Goal: Complete application form

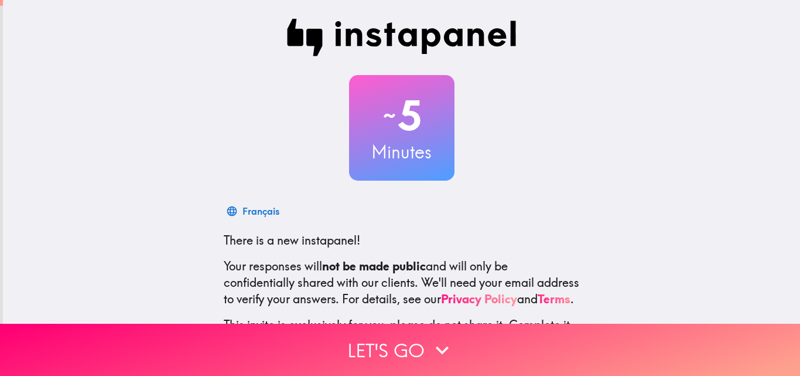
scroll to position [112, 0]
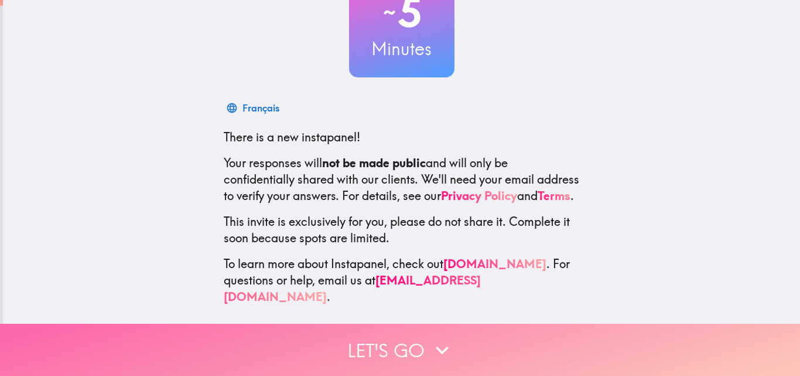
click at [417, 344] on button "Let's go" at bounding box center [400, 349] width 800 height 52
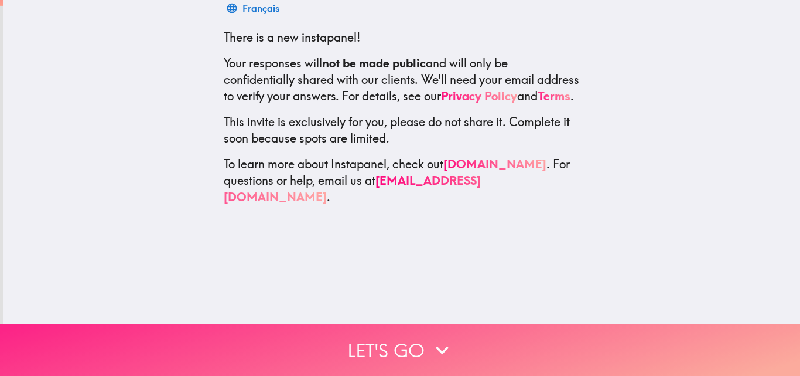
scroll to position [0, 0]
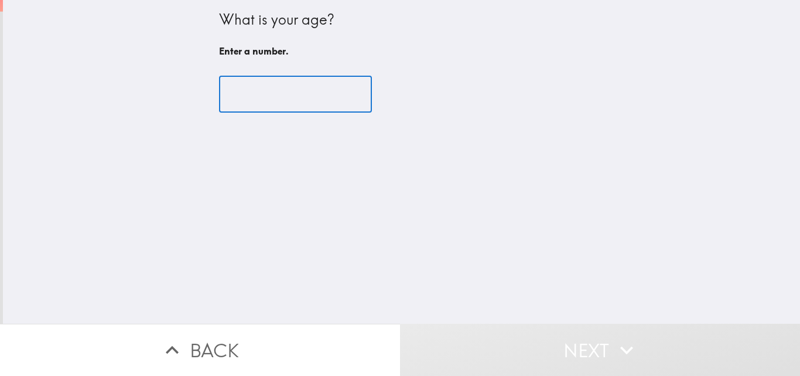
click at [297, 95] on input "number" at bounding box center [295, 94] width 153 height 36
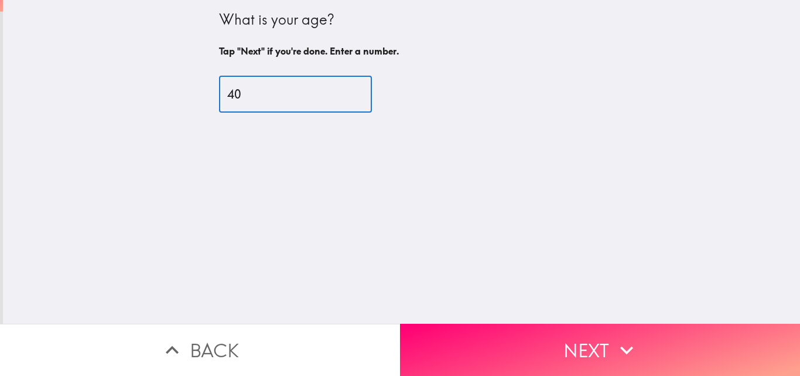
type input "40"
click at [540, 343] on button "Next" at bounding box center [600, 349] width 400 height 52
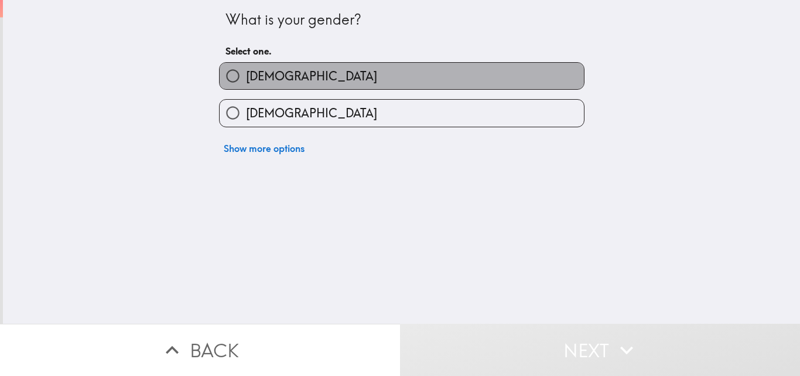
click at [271, 71] on label "[DEMOGRAPHIC_DATA]" at bounding box center [402, 76] width 364 height 26
click at [246, 71] on input "[DEMOGRAPHIC_DATA]" at bounding box center [233, 76] width 26 height 26
radio input "true"
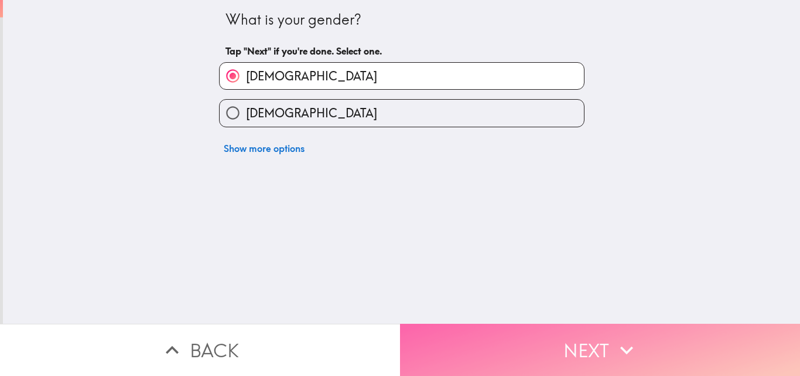
click at [547, 343] on button "Next" at bounding box center [600, 349] width 400 height 52
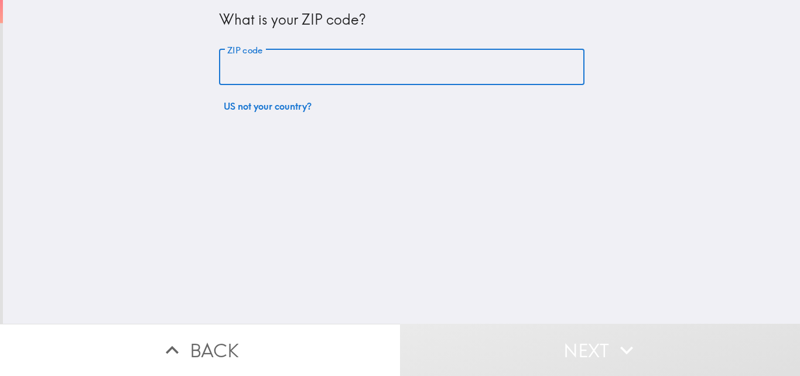
click at [290, 65] on input "ZIP code" at bounding box center [402, 67] width 366 height 36
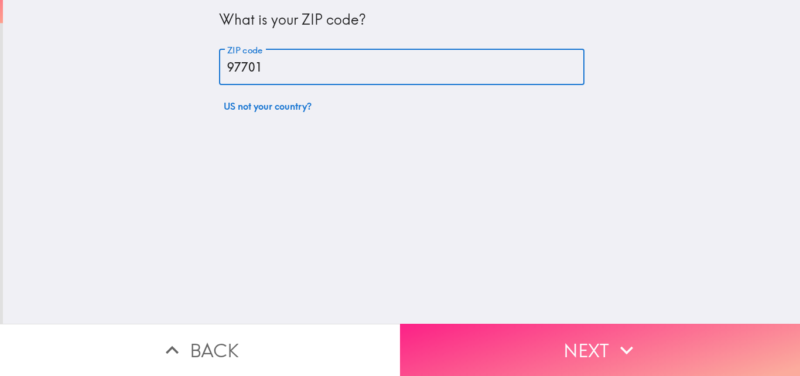
type input "97701"
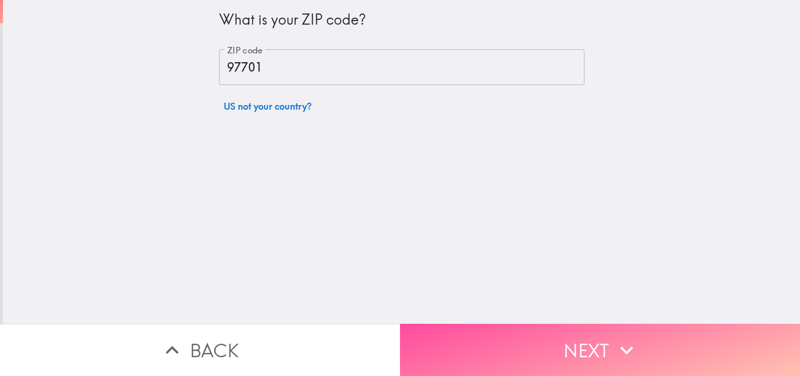
click at [561, 353] on button "Next" at bounding box center [600, 349] width 400 height 52
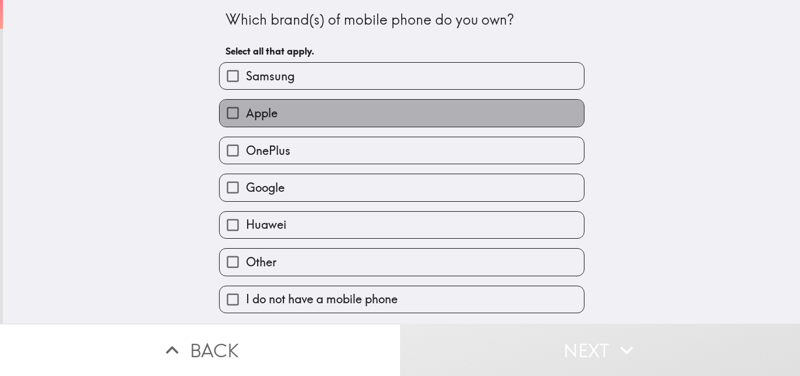
click at [315, 109] on label "Apple" at bounding box center [402, 113] width 364 height 26
click at [246, 109] on input "Apple" at bounding box center [233, 113] width 26 height 26
checkbox input "true"
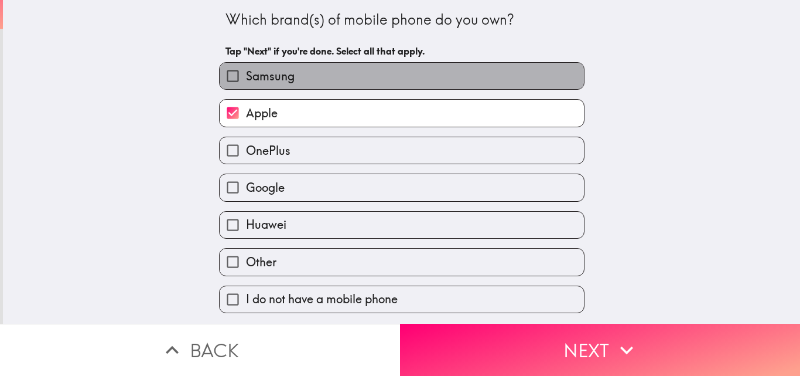
click at [333, 74] on label "Samsung" at bounding box center [402, 76] width 364 height 26
click at [246, 74] on input "Samsung" at bounding box center [233, 76] width 26 height 26
checkbox input "true"
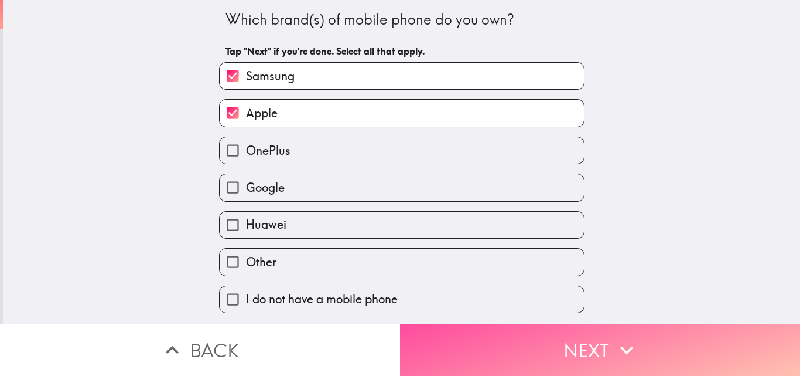
click at [606, 352] on button "Next" at bounding box center [600, 349] width 400 height 52
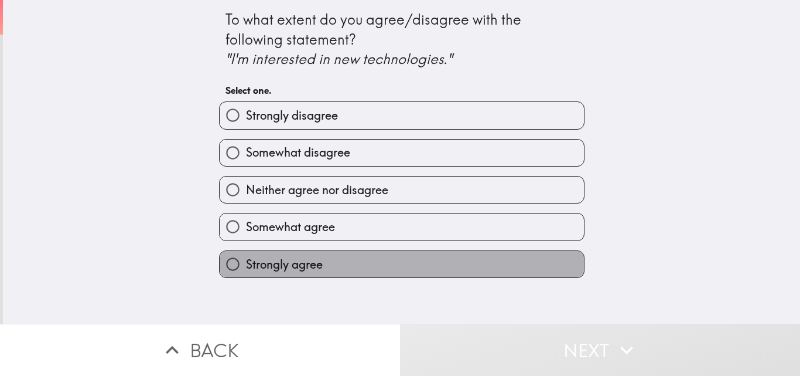
click at [359, 270] on label "Strongly agree" at bounding box center [402, 264] width 364 height 26
click at [246, 270] on input "Strongly agree" at bounding box center [233, 264] width 26 height 26
radio input "true"
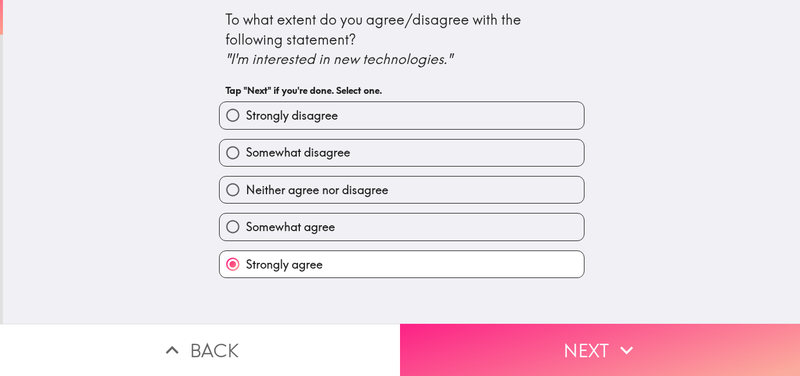
click at [506, 356] on button "Next" at bounding box center [600, 349] width 400 height 52
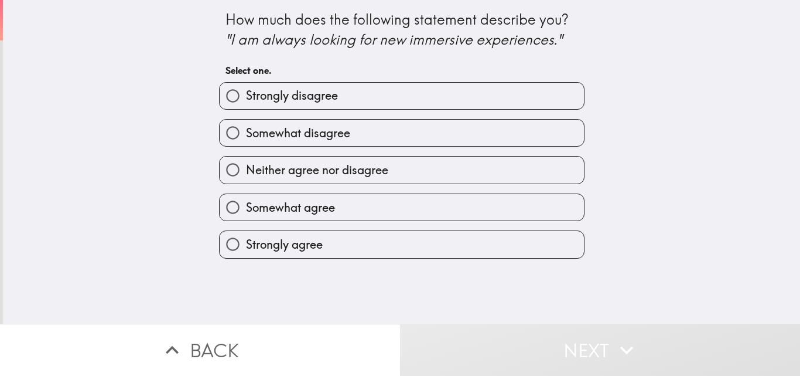
click at [431, 253] on label "Strongly agree" at bounding box center [402, 244] width 364 height 26
click at [246, 253] on input "Strongly agree" at bounding box center [233, 244] width 26 height 26
radio input "true"
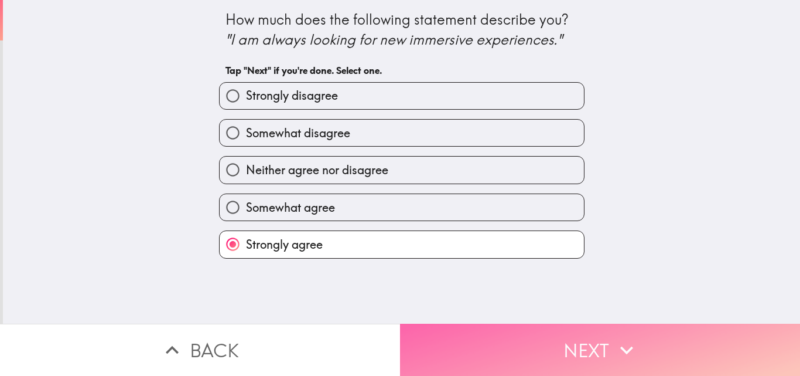
click at [521, 345] on button "Next" at bounding box center [600, 349] width 400 height 52
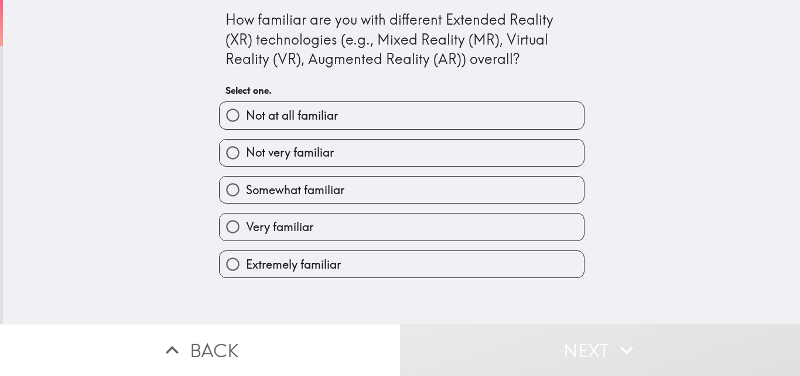
click at [419, 260] on label "Extremely familiar" at bounding box center [402, 264] width 364 height 26
click at [246, 260] on input "Extremely familiar" at bounding box center [233, 264] width 26 height 26
radio input "true"
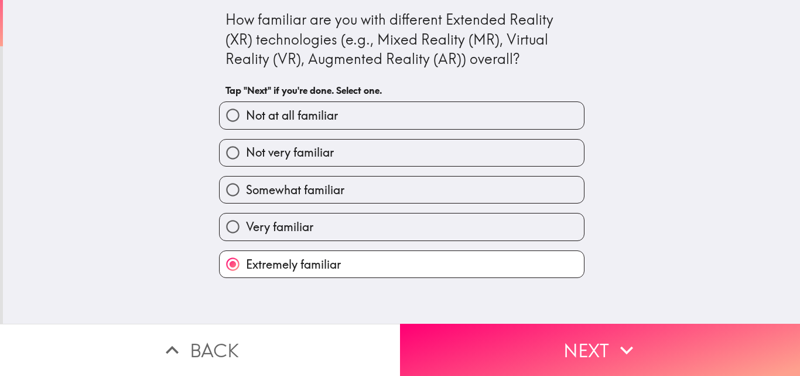
click at [429, 237] on label "Very familiar" at bounding box center [402, 226] width 364 height 26
click at [246, 237] on input "Very familiar" at bounding box center [233, 226] width 26 height 26
radio input "true"
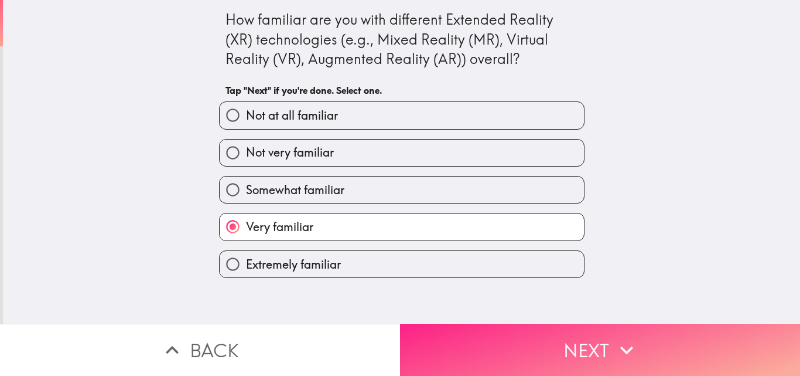
click at [517, 328] on button "Next" at bounding box center [600, 349] width 400 height 52
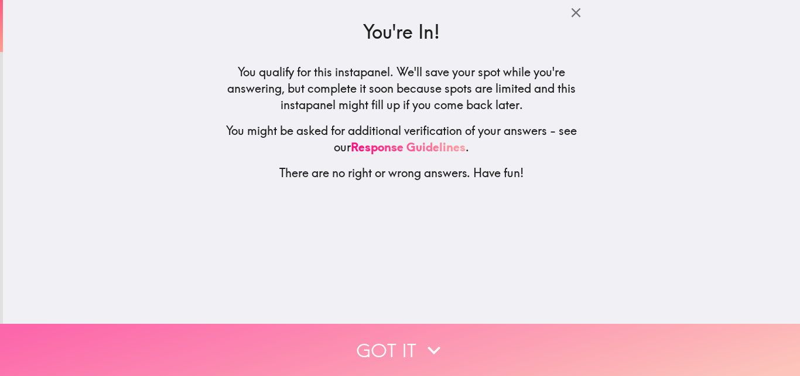
click at [423, 337] on icon "button" at bounding box center [434, 350] width 26 height 26
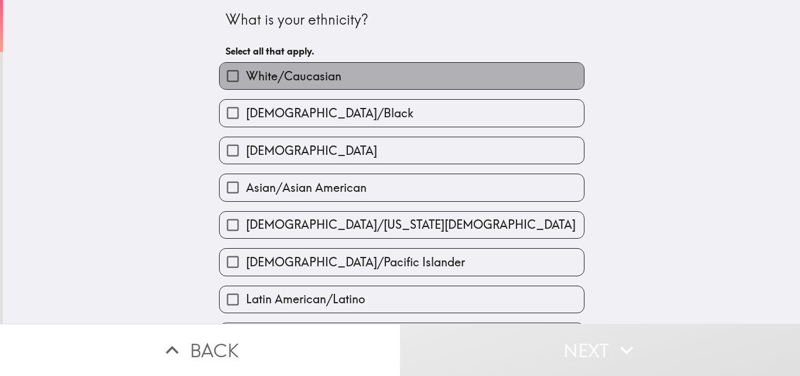
click at [371, 80] on label "White/Caucasian" at bounding box center [402, 76] width 364 height 26
click at [246, 80] on input "White/Caucasian" at bounding box center [233, 76] width 26 height 26
checkbox input "true"
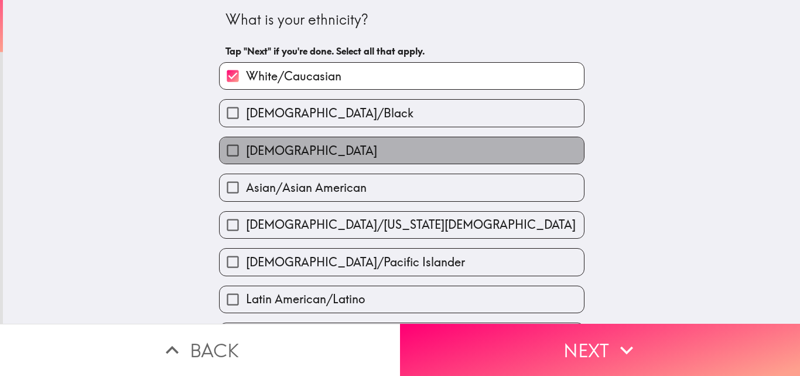
click at [374, 153] on label "[DEMOGRAPHIC_DATA]" at bounding box center [402, 150] width 364 height 26
click at [246, 153] on input "[DEMOGRAPHIC_DATA]" at bounding box center [233, 150] width 26 height 26
checkbox input "true"
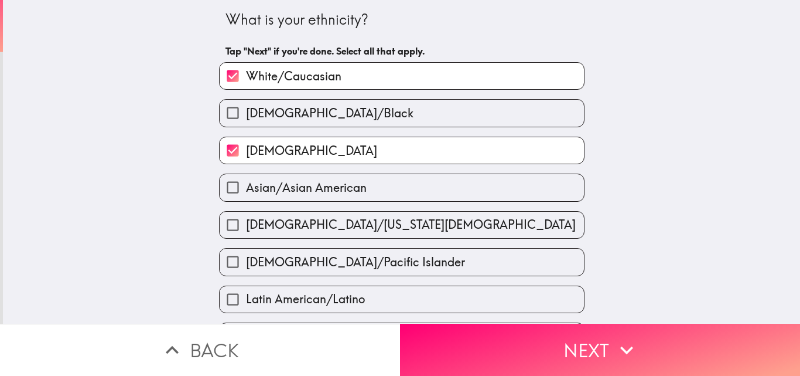
scroll to position [117, 0]
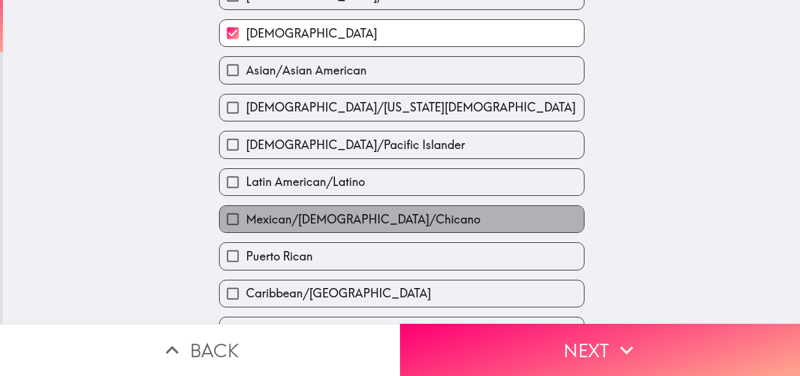
click at [380, 224] on span "Mexican/[DEMOGRAPHIC_DATA]/Chicano" at bounding box center [363, 219] width 234 height 16
click at [246, 224] on input "Mexican/[DEMOGRAPHIC_DATA]/Chicano" at bounding box center [233, 219] width 26 height 26
checkbox input "true"
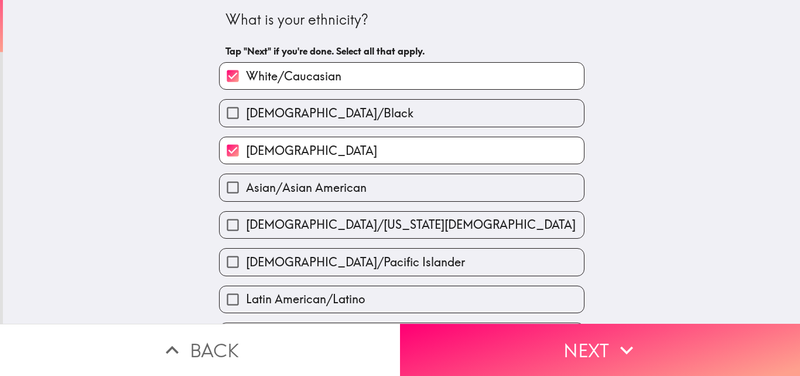
scroll to position [234, 0]
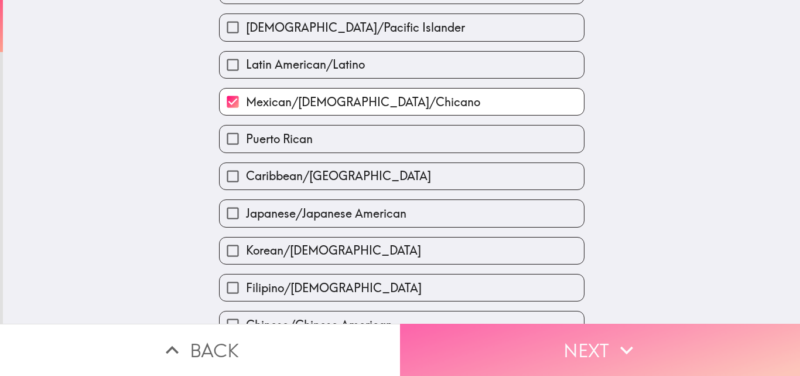
click at [589, 351] on button "Next" at bounding box center [600, 349] width 400 height 52
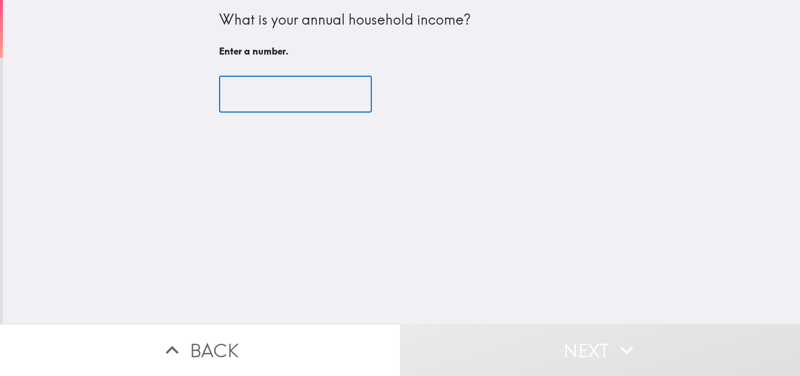
click at [269, 90] on input "number" at bounding box center [295, 94] width 153 height 36
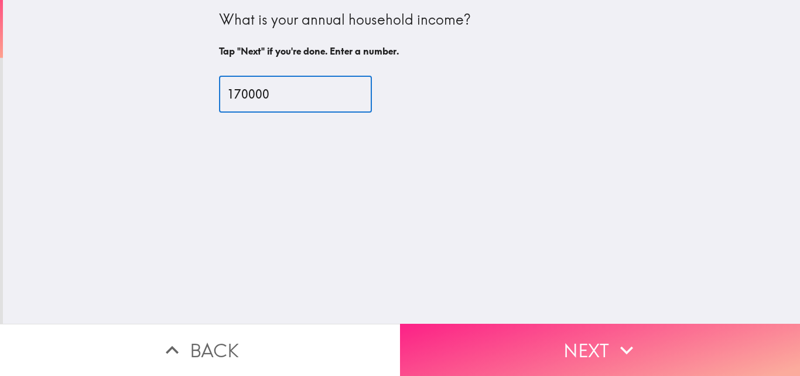
type input "170000"
click at [570, 340] on button "Next" at bounding box center [600, 349] width 400 height 52
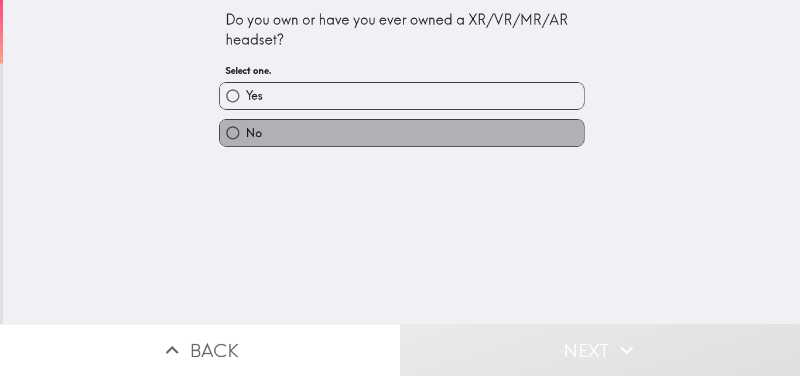
click at [476, 142] on label "No" at bounding box center [402, 133] width 364 height 26
click at [246, 142] on input "No" at bounding box center [233, 133] width 26 height 26
radio input "true"
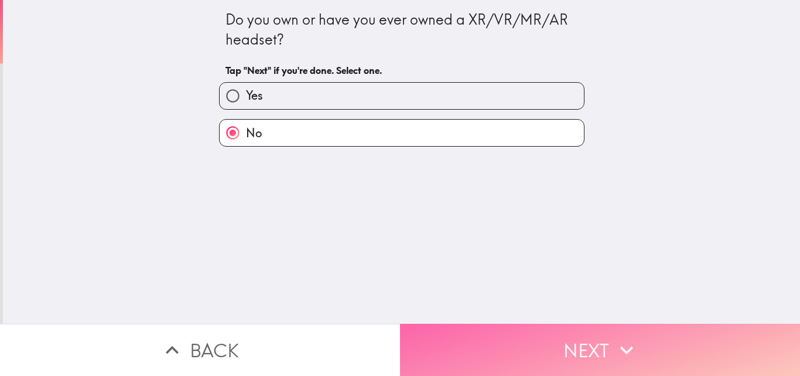
click at [559, 352] on button "Next" at bounding box center [600, 349] width 400 height 52
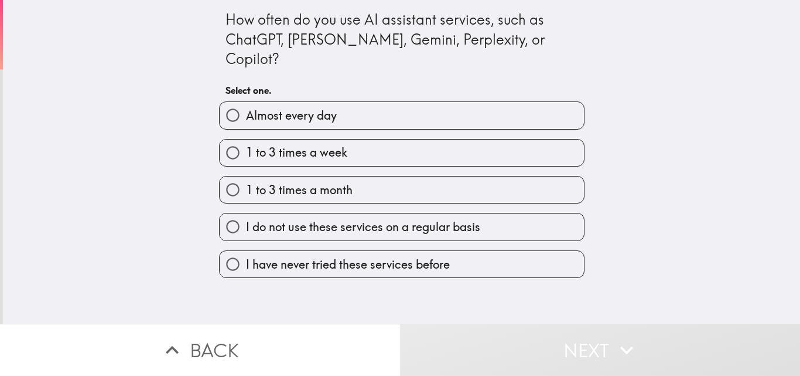
click at [401, 102] on label "Almost every day" at bounding box center [402, 115] width 364 height 26
click at [246, 102] on input "Almost every day" at bounding box center [233, 115] width 26 height 26
radio input "true"
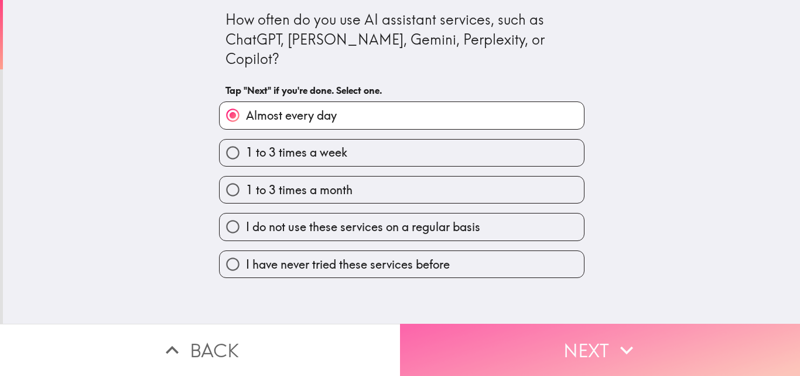
click at [591, 348] on button "Next" at bounding box center [600, 349] width 400 height 52
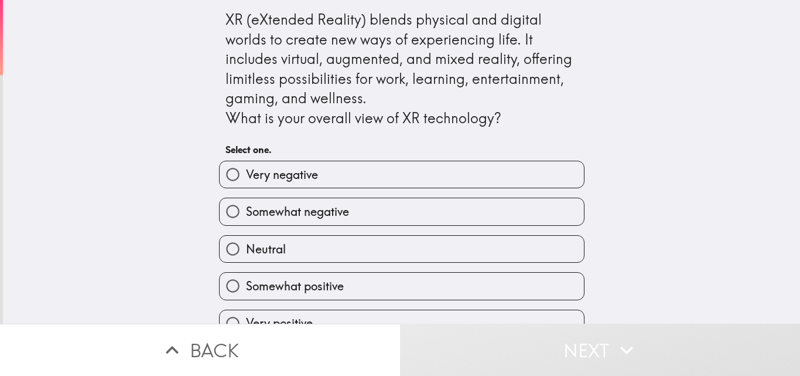
scroll to position [22, 0]
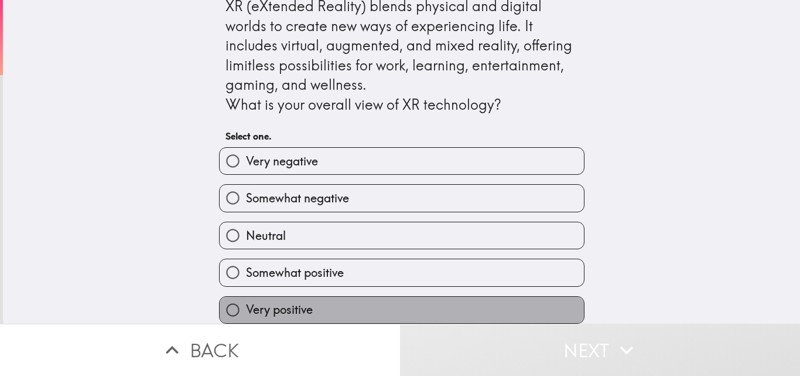
click at [434, 298] on label "Very positive" at bounding box center [402, 309] width 364 height 26
click at [246, 298] on input "Very positive" at bounding box center [233, 309] width 26 height 26
radio input "true"
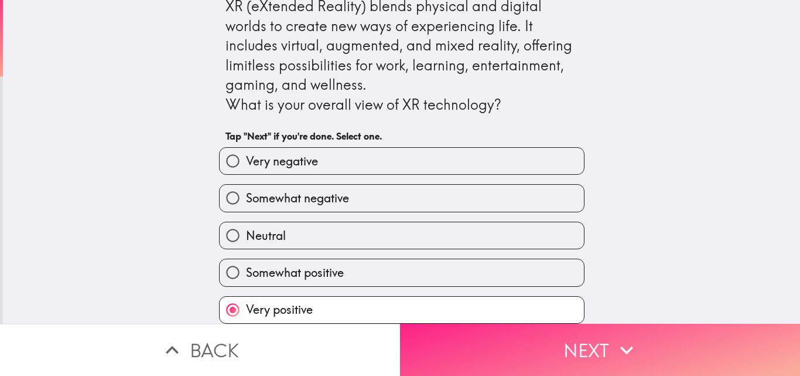
click at [594, 340] on button "Next" at bounding box center [600, 349] width 400 height 52
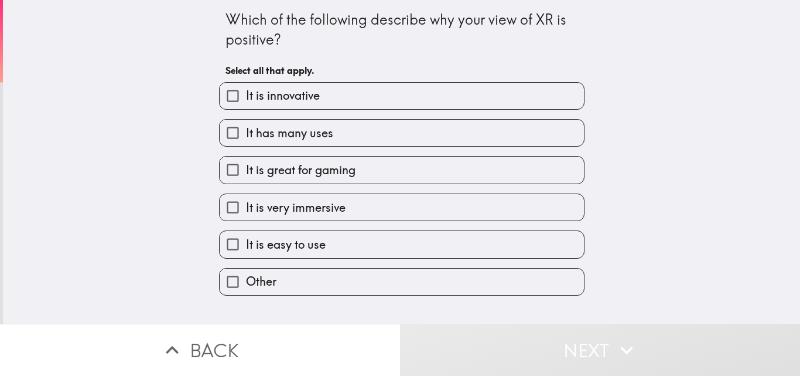
click at [426, 94] on label "It is innovative" at bounding box center [402, 96] width 364 height 26
click at [246, 94] on input "It is innovative" at bounding box center [233, 96] width 26 height 26
checkbox input "true"
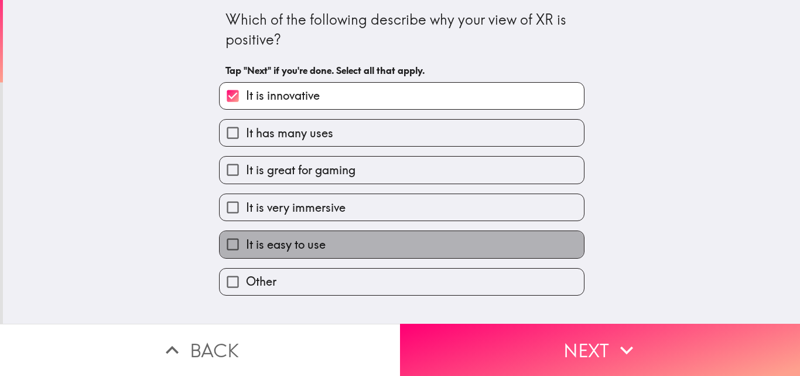
click at [371, 250] on label "It is easy to use" at bounding box center [402, 244] width 364 height 26
click at [246, 250] on input "It is easy to use" at bounding box center [233, 244] width 26 height 26
checkbox input "true"
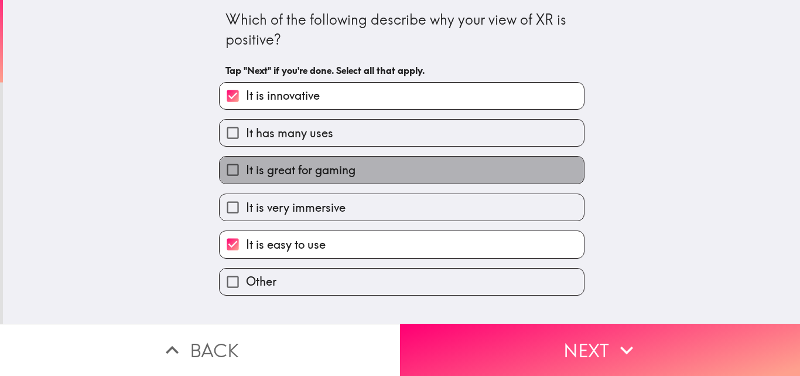
click at [360, 170] on label "It is great for gaming" at bounding box center [402, 169] width 364 height 26
click at [246, 170] on input "It is great for gaming" at bounding box center [233, 169] width 26 height 26
checkbox input "true"
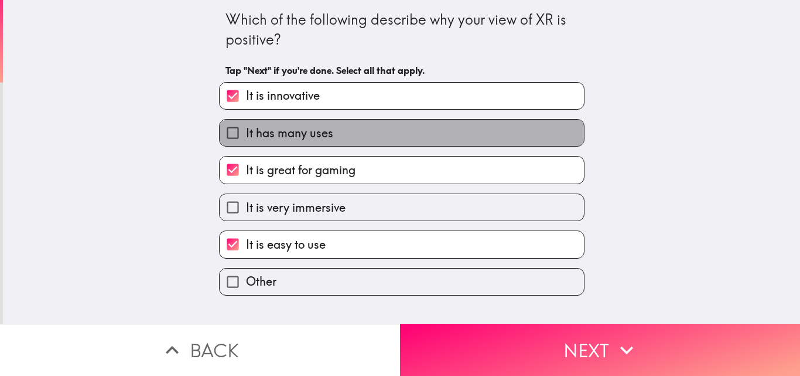
click at [416, 139] on label "It has many uses" at bounding box center [402, 133] width 364 height 26
click at [246, 139] on input "It has many uses" at bounding box center [233, 133] width 26 height 26
checkbox input "true"
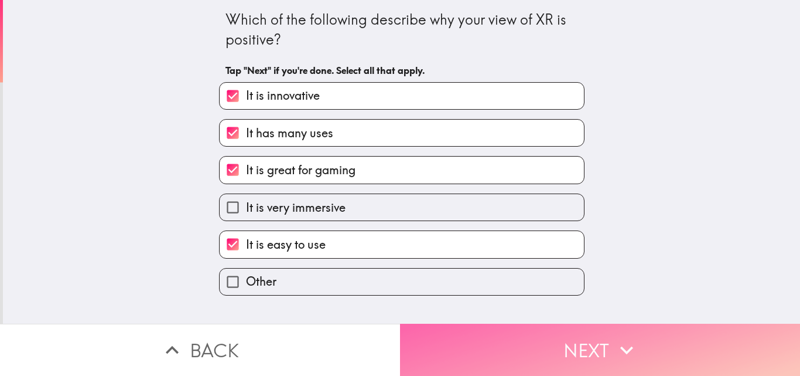
click at [621, 346] on icon "button" at bounding box center [626, 350] width 13 height 8
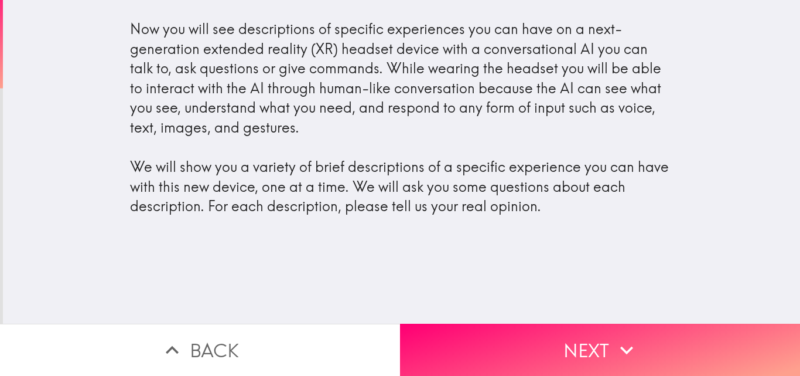
click at [509, 332] on button "Next" at bounding box center [600, 349] width 400 height 52
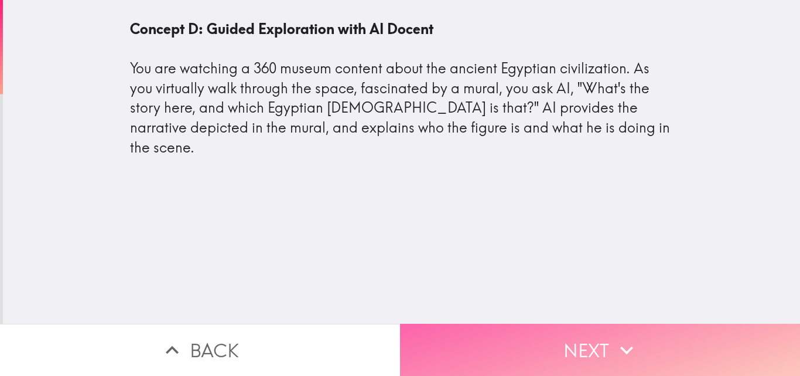
click at [544, 339] on button "Next" at bounding box center [600, 349] width 400 height 52
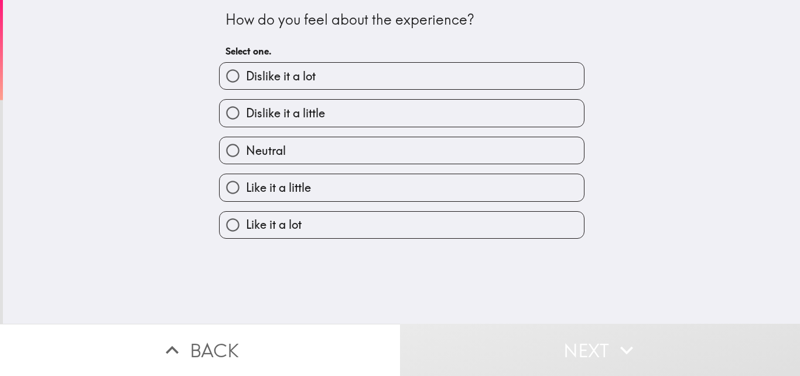
click at [337, 230] on label "Like it a lot" at bounding box center [402, 225] width 364 height 26
click at [246, 230] on input "Like it a lot" at bounding box center [233, 225] width 26 height 26
radio input "true"
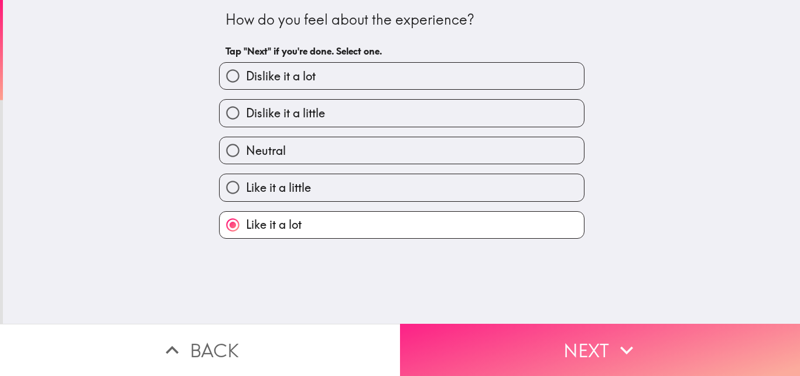
click at [514, 346] on button "Next" at bounding box center [600, 349] width 400 height 52
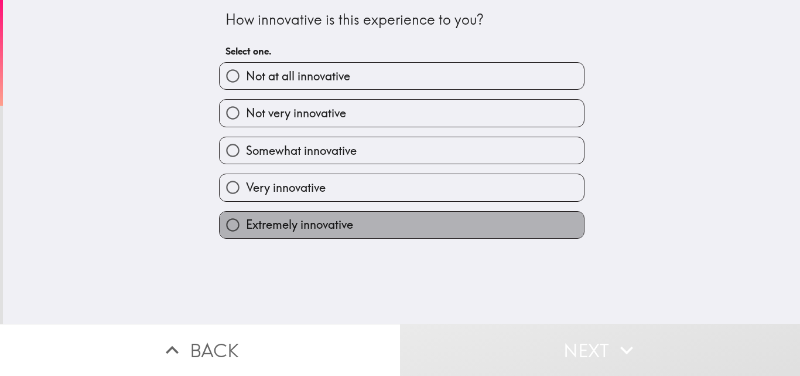
click at [429, 221] on label "Extremely innovative" at bounding box center [402, 225] width 364 height 26
click at [246, 221] on input "Extremely innovative" at bounding box center [233, 225] width 26 height 26
radio input "true"
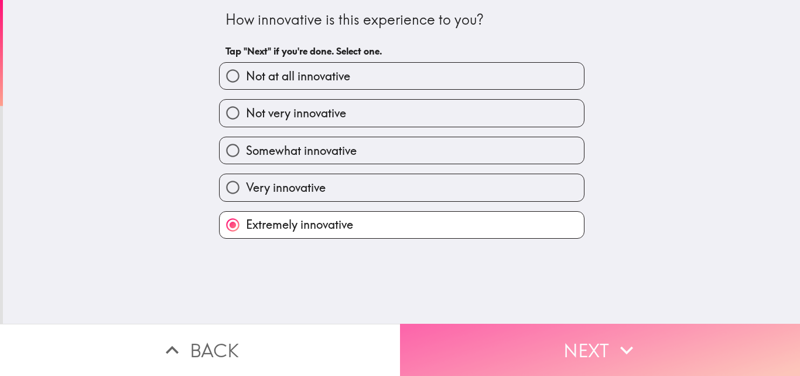
click at [524, 335] on button "Next" at bounding box center [600, 349] width 400 height 52
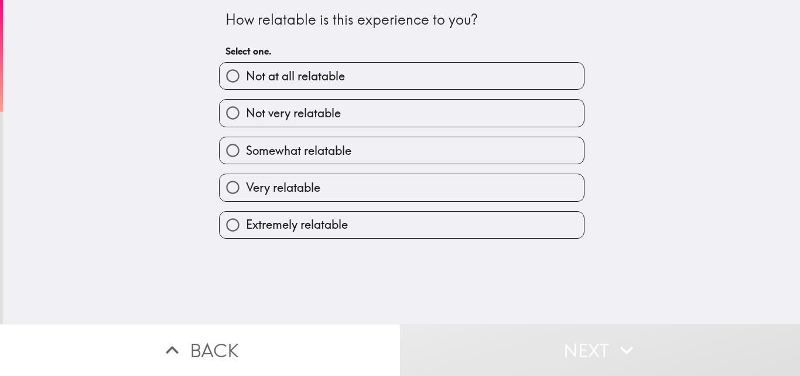
click at [413, 190] on label "Very relatable" at bounding box center [402, 187] width 364 height 26
click at [246, 190] on input "Very relatable" at bounding box center [233, 187] width 26 height 26
radio input "true"
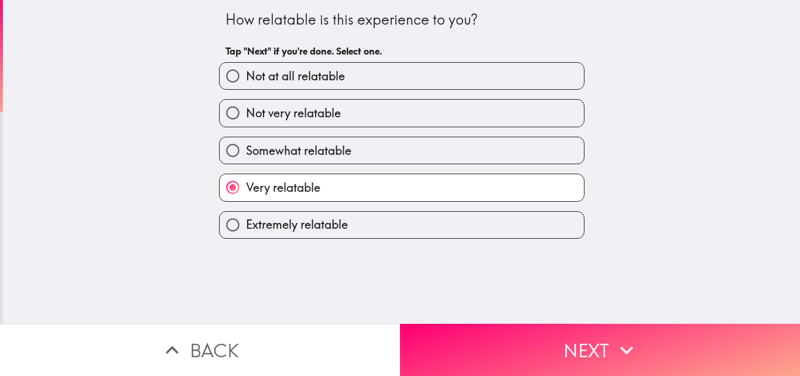
click at [256, 185] on span "Very relatable" at bounding box center [283, 187] width 74 height 16
click at [246, 185] on input "Very relatable" at bounding box center [233, 187] width 26 height 26
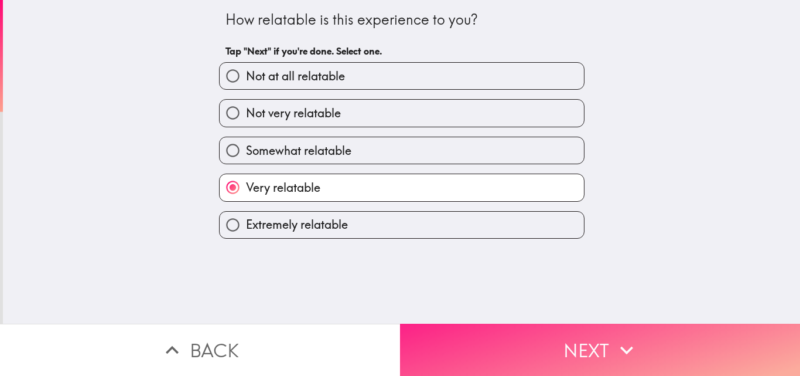
click at [521, 333] on button "Next" at bounding box center [600, 349] width 400 height 52
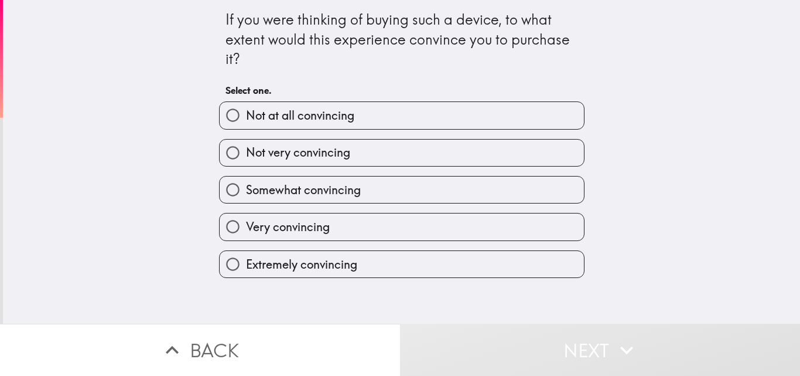
click at [362, 273] on label "Extremely convincing" at bounding box center [402, 264] width 364 height 26
click at [246, 273] on input "Extremely convincing" at bounding box center [233, 264] width 26 height 26
radio input "true"
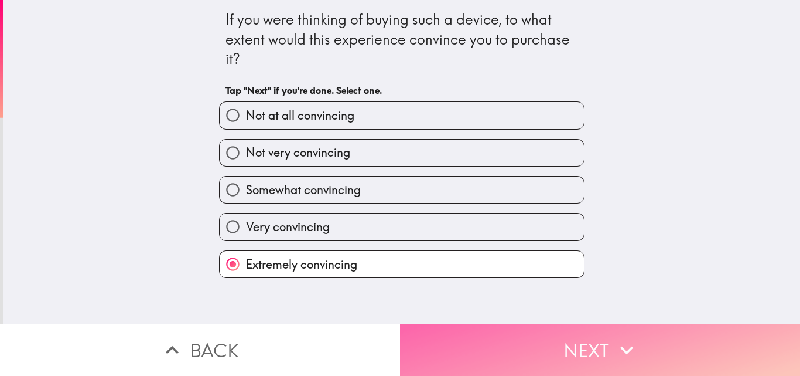
click at [552, 364] on button "Next" at bounding box center [600, 349] width 400 height 52
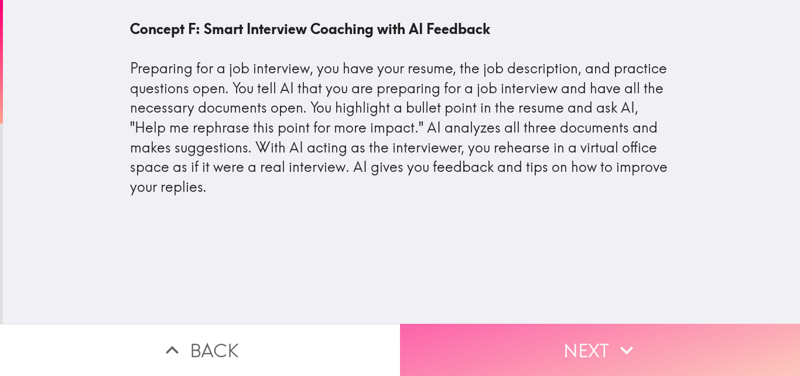
click at [483, 340] on button "Next" at bounding box center [600, 349] width 400 height 52
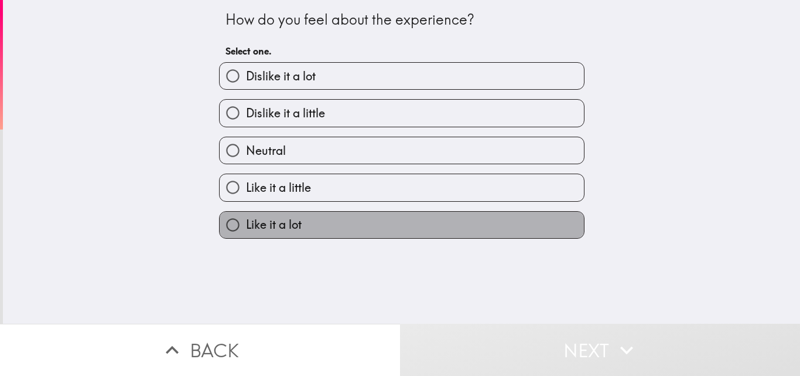
click at [333, 222] on label "Like it a lot" at bounding box center [402, 225] width 364 height 26
click at [246, 222] on input "Like it a lot" at bounding box center [233, 225] width 26 height 26
radio input "true"
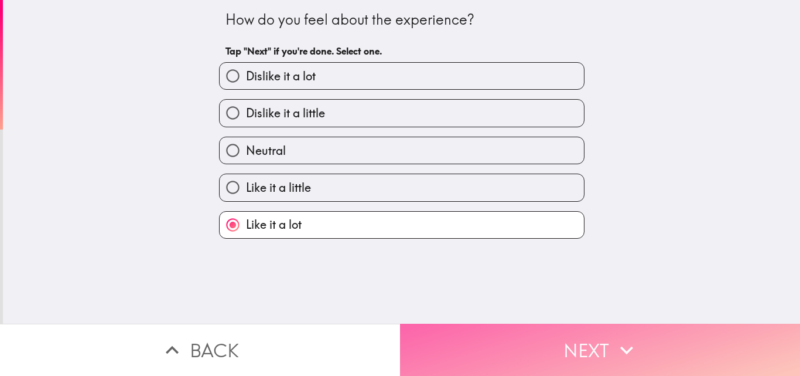
click at [519, 337] on button "Next" at bounding box center [600, 349] width 400 height 52
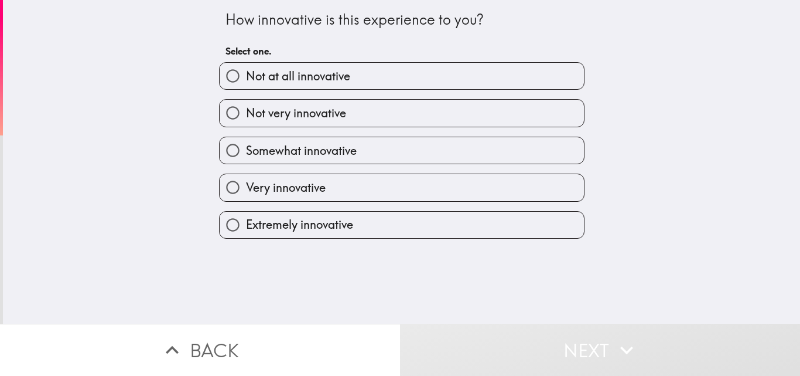
click at [335, 187] on label "Very innovative" at bounding box center [402, 187] width 364 height 26
click at [246, 187] on input "Very innovative" at bounding box center [233, 187] width 26 height 26
radio input "true"
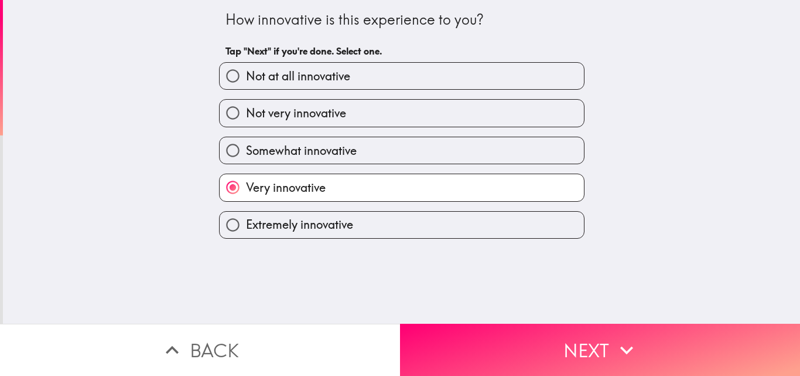
click at [330, 230] on span "Extremely innovative" at bounding box center [299, 224] width 107 height 16
click at [246, 230] on input "Extremely innovative" at bounding box center [233, 225] width 26 height 26
radio input "true"
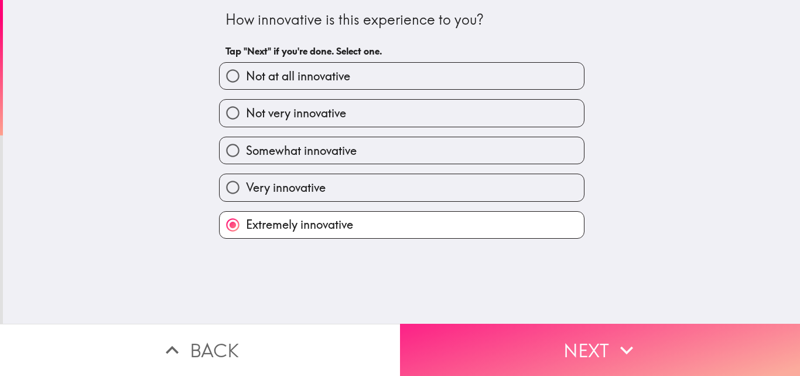
click at [478, 348] on button "Next" at bounding box center [600, 349] width 400 height 52
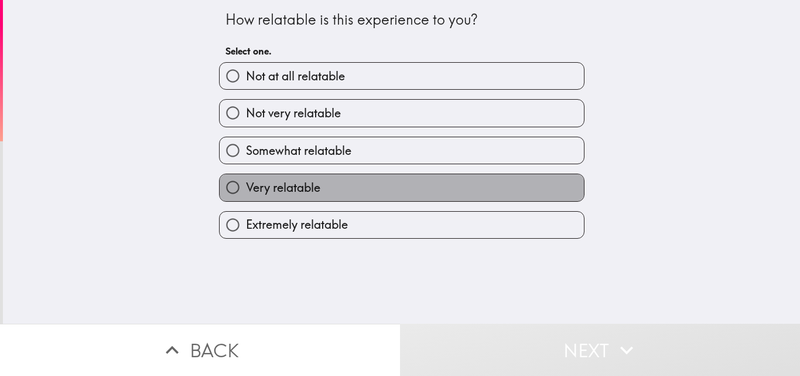
click at [322, 179] on label "Very relatable" at bounding box center [402, 187] width 364 height 26
click at [246, 179] on input "Very relatable" at bounding box center [233, 187] width 26 height 26
radio input "true"
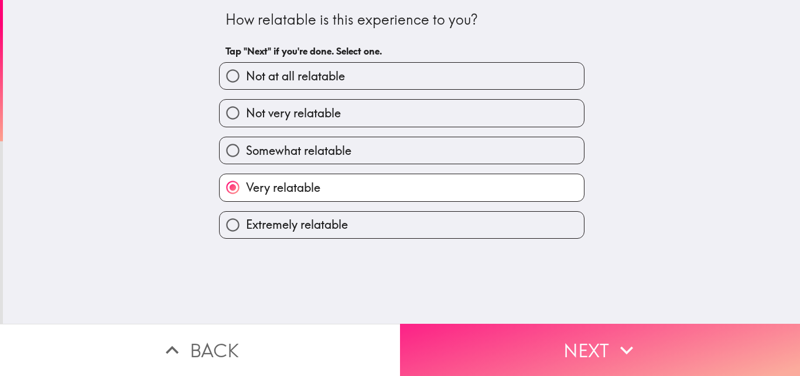
click at [515, 346] on button "Next" at bounding box center [600, 349] width 400 height 52
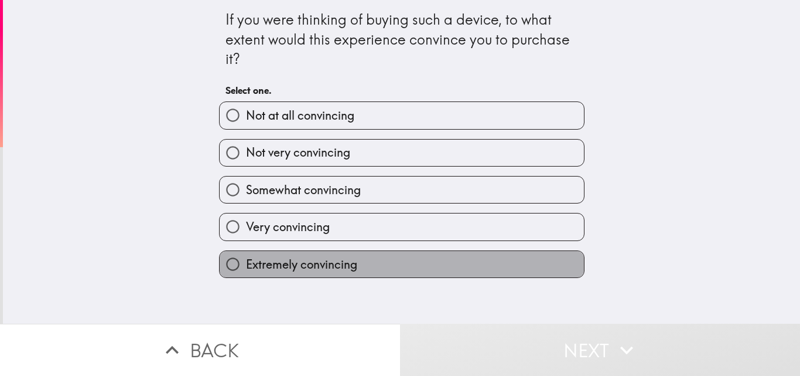
click at [446, 259] on label "Extremely convincing" at bounding box center [402, 264] width 364 height 26
click at [246, 259] on input "Extremely convincing" at bounding box center [233, 264] width 26 height 26
radio input "true"
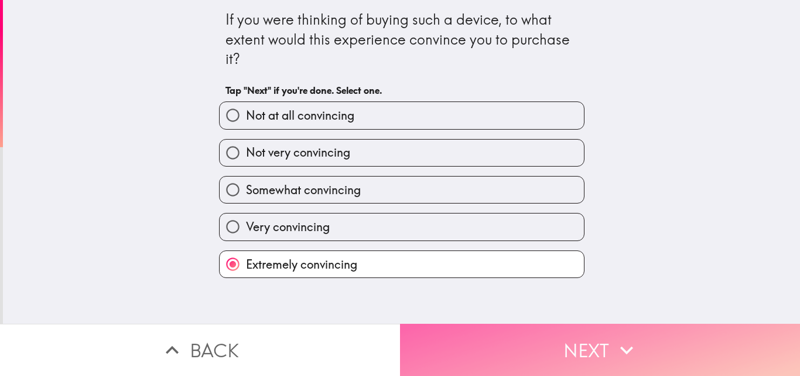
click at [533, 356] on button "Next" at bounding box center [600, 349] width 400 height 52
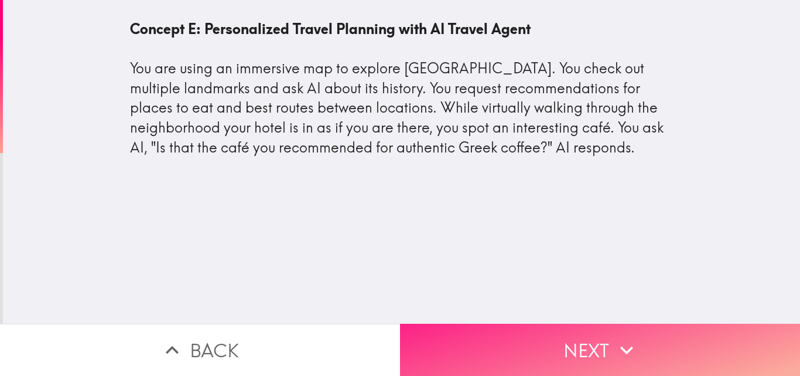
click at [520, 332] on button "Next" at bounding box center [600, 349] width 400 height 52
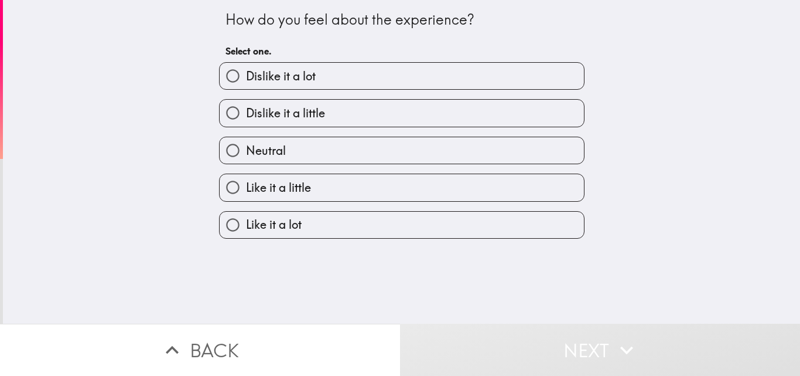
click at [333, 145] on label "Neutral" at bounding box center [402, 150] width 364 height 26
click at [246, 145] on input "Neutral" at bounding box center [233, 150] width 26 height 26
radio input "true"
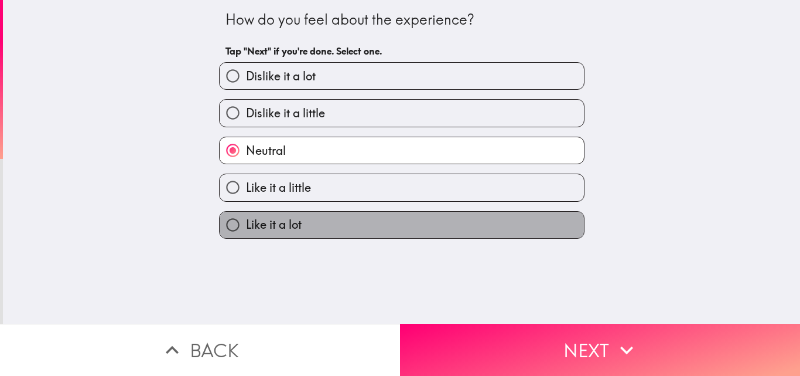
click at [302, 224] on label "Like it a lot" at bounding box center [402, 225] width 364 height 26
click at [246, 224] on input "Like it a lot" at bounding box center [233, 225] width 26 height 26
radio input "true"
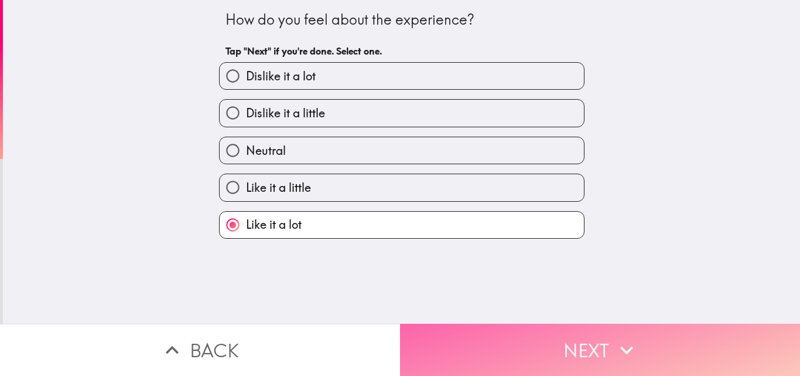
click at [554, 333] on button "Next" at bounding box center [600, 349] width 400 height 52
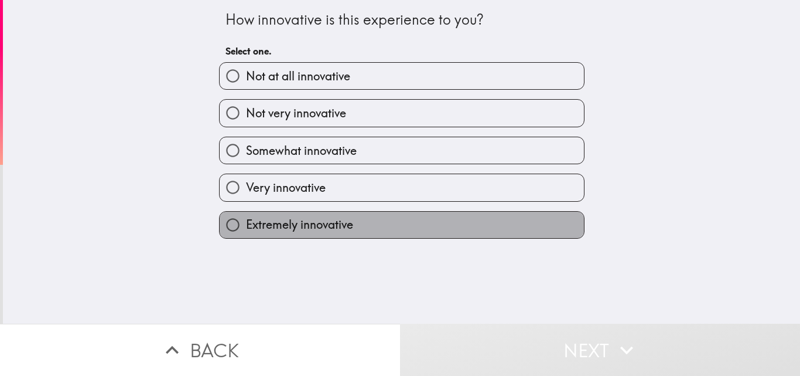
click at [429, 219] on label "Extremely innovative" at bounding box center [402, 225] width 364 height 26
click at [246, 219] on input "Extremely innovative" at bounding box center [233, 225] width 26 height 26
radio input "true"
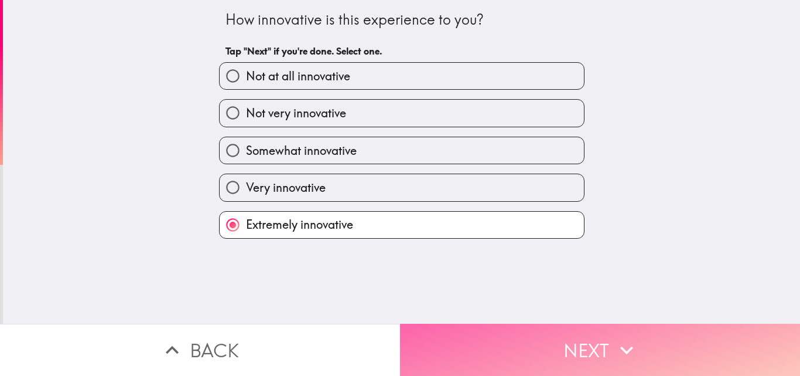
click at [544, 336] on button "Next" at bounding box center [600, 349] width 400 height 52
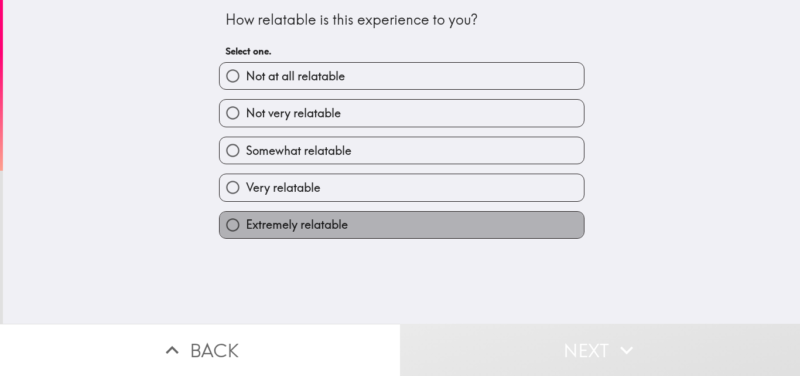
click at [426, 230] on label "Extremely relatable" at bounding box center [402, 225] width 364 height 26
click at [246, 230] on input "Extremely relatable" at bounding box center [233, 225] width 26 height 26
radio input "true"
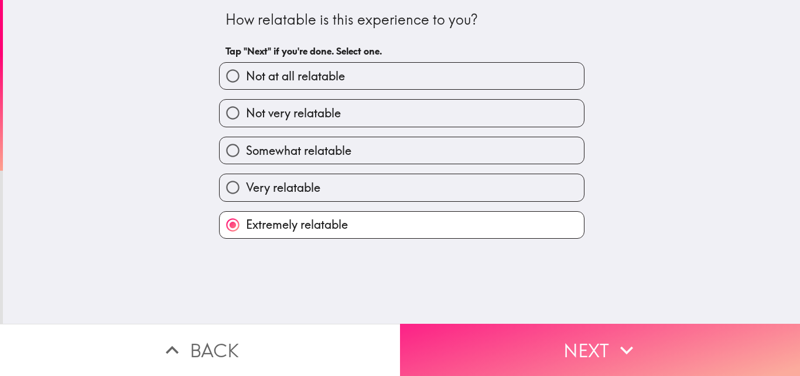
click at [500, 342] on button "Next" at bounding box center [600, 349] width 400 height 52
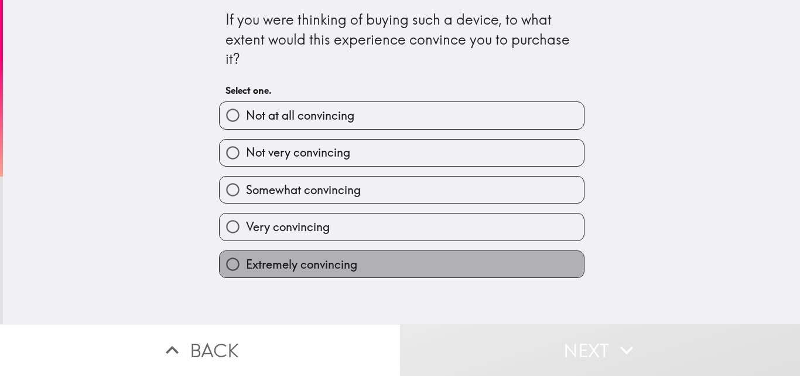
click at [450, 261] on label "Extremely convincing" at bounding box center [402, 264] width 364 height 26
click at [246, 261] on input "Extremely convincing" at bounding box center [233, 264] width 26 height 26
radio input "true"
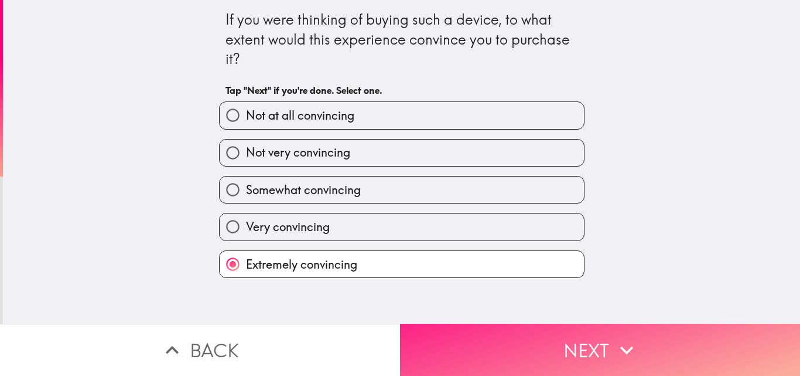
click at [524, 342] on button "Next" at bounding box center [600, 349] width 400 height 52
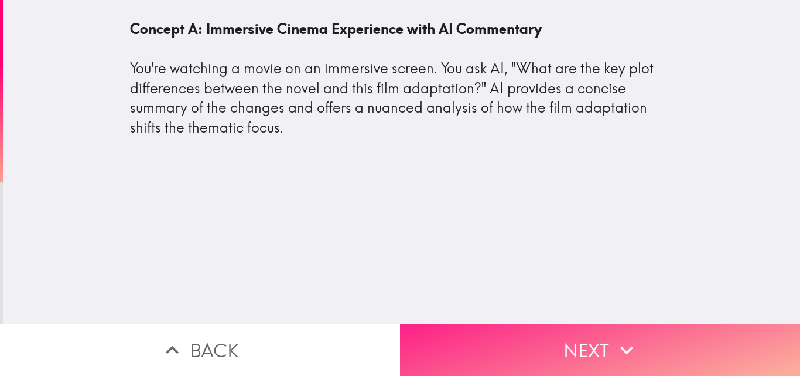
click at [531, 350] on button "Next" at bounding box center [600, 349] width 400 height 52
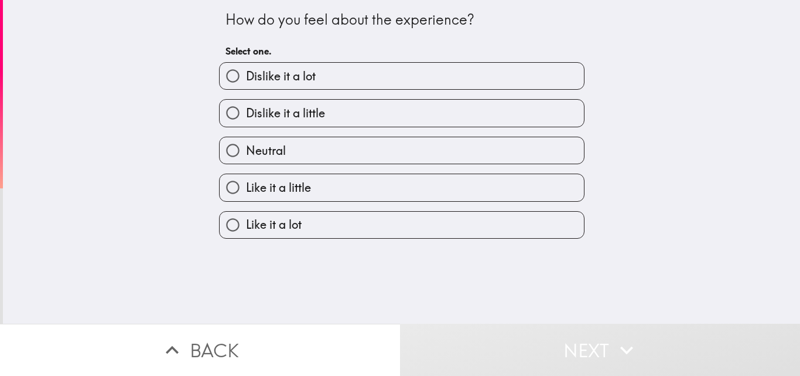
click at [271, 222] on span "Like it a lot" at bounding box center [274, 224] width 56 height 16
click at [246, 222] on input "Like it a lot" at bounding box center [233, 225] width 26 height 26
radio input "true"
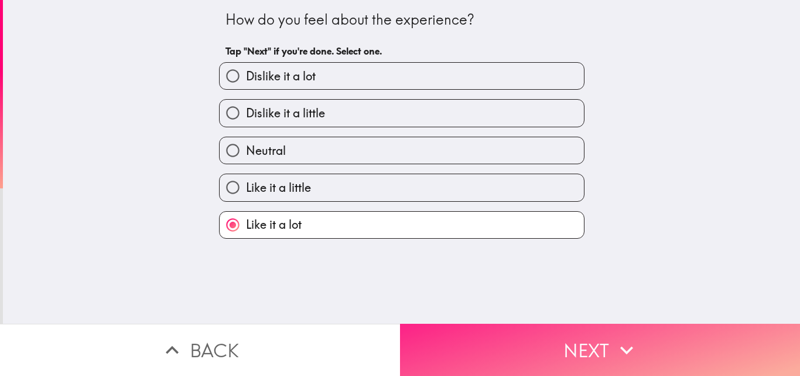
click at [531, 357] on button "Next" at bounding box center [600, 349] width 400 height 52
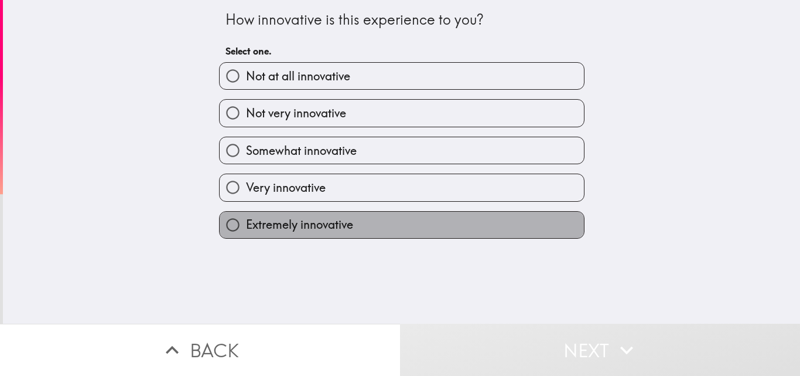
click at [394, 222] on label "Extremely innovative" at bounding box center [402, 225] width 364 height 26
click at [246, 222] on input "Extremely innovative" at bounding box center [233, 225] width 26 height 26
radio input "true"
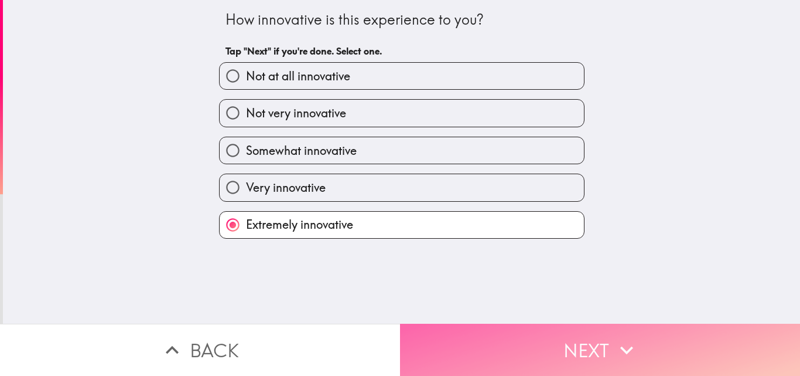
click at [545, 346] on button "Next" at bounding box center [600, 349] width 400 height 52
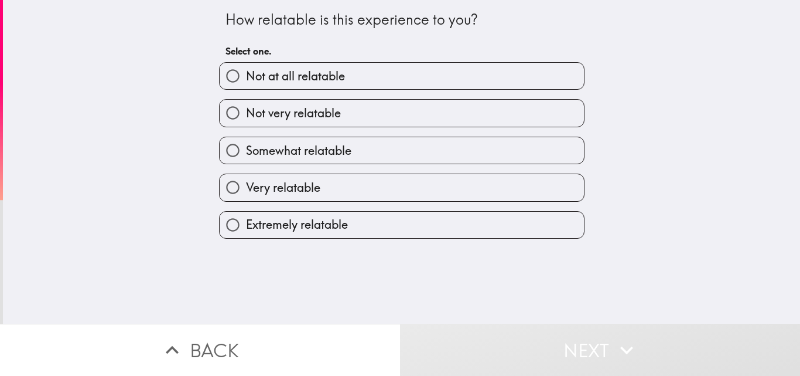
click at [390, 225] on label "Extremely relatable" at bounding box center [402, 225] width 364 height 26
click at [246, 225] on input "Extremely relatable" at bounding box center [233, 225] width 26 height 26
radio input "true"
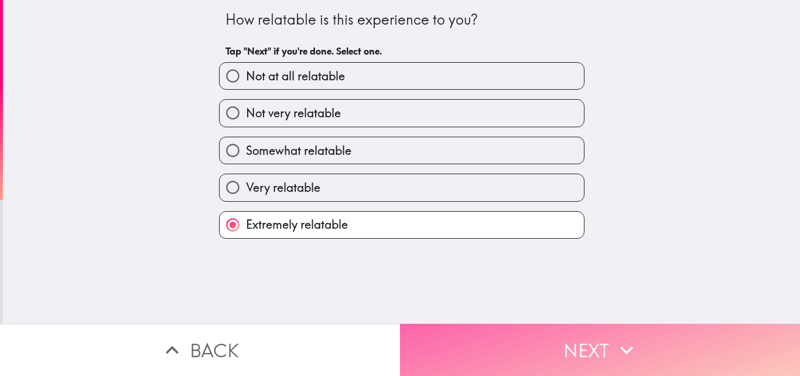
click at [535, 345] on button "Next" at bounding box center [600, 349] width 400 height 52
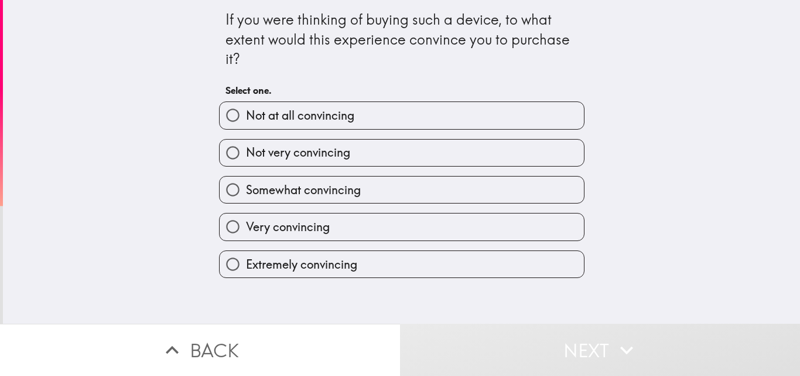
click at [413, 268] on label "Extremely convincing" at bounding box center [402, 264] width 364 height 26
click at [246, 268] on input "Extremely convincing" at bounding box center [233, 264] width 26 height 26
radio input "true"
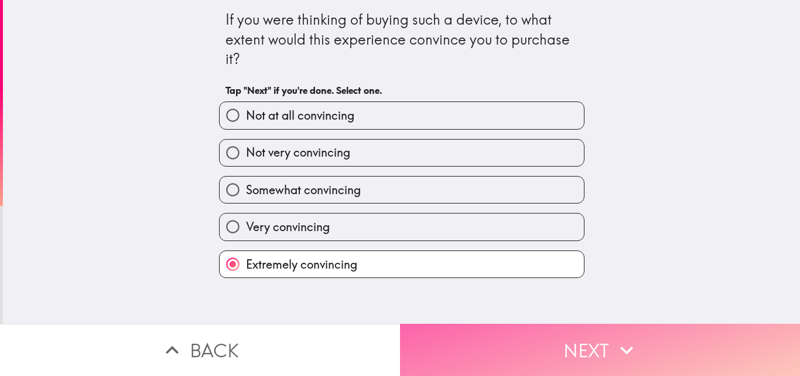
click at [522, 345] on button "Next" at bounding box center [600, 349] width 400 height 52
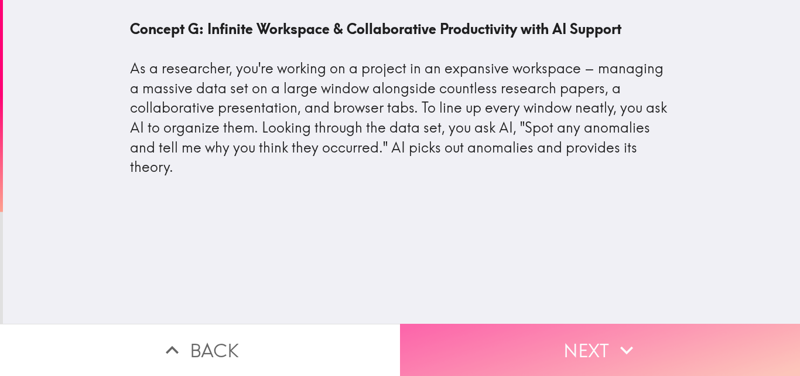
click at [520, 343] on button "Next" at bounding box center [600, 349] width 400 height 52
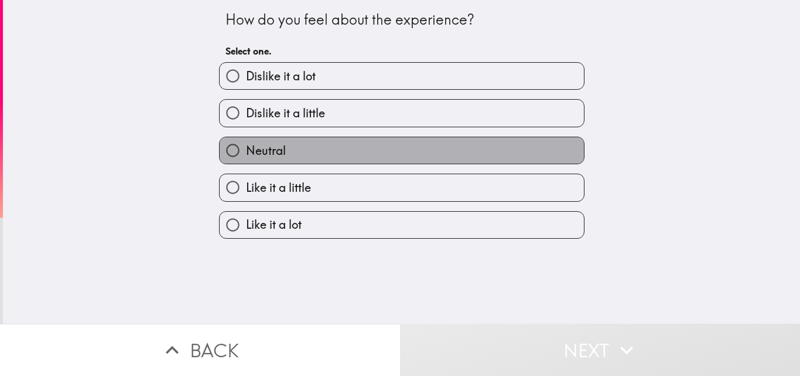
click at [302, 149] on label "Neutral" at bounding box center [402, 150] width 364 height 26
click at [246, 149] on input "Neutral" at bounding box center [233, 150] width 26 height 26
radio input "true"
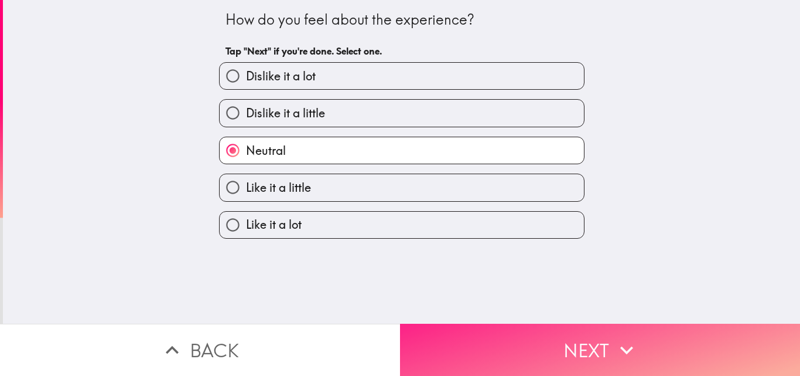
click at [528, 352] on button "Next" at bounding box center [600, 349] width 400 height 52
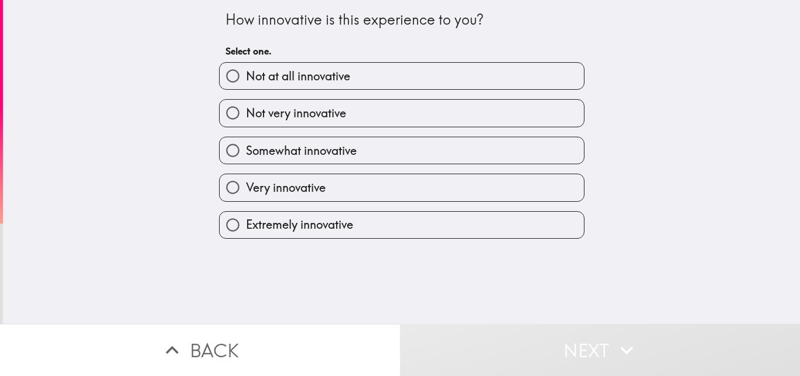
click at [340, 185] on label "Very innovative" at bounding box center [402, 187] width 364 height 26
click at [246, 185] on input "Very innovative" at bounding box center [233, 187] width 26 height 26
radio input "true"
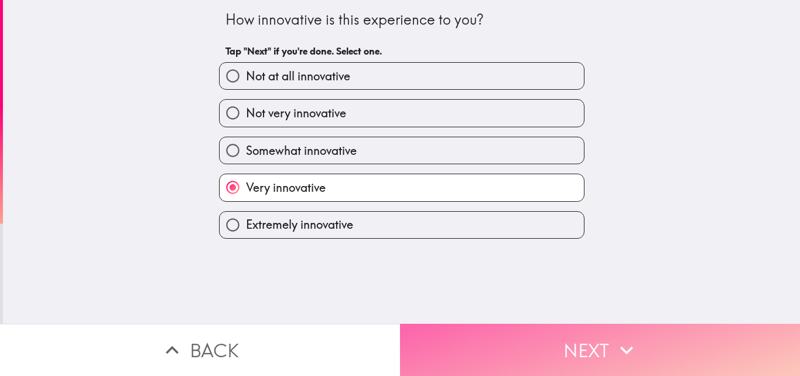
click at [530, 342] on button "Next" at bounding box center [600, 349] width 400 height 52
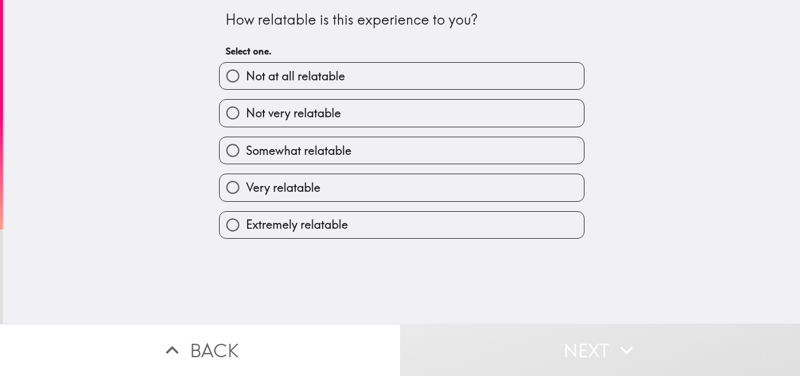
click at [339, 186] on label "Very relatable" at bounding box center [402, 187] width 364 height 26
click at [246, 186] on input "Very relatable" at bounding box center [233, 187] width 26 height 26
radio input "true"
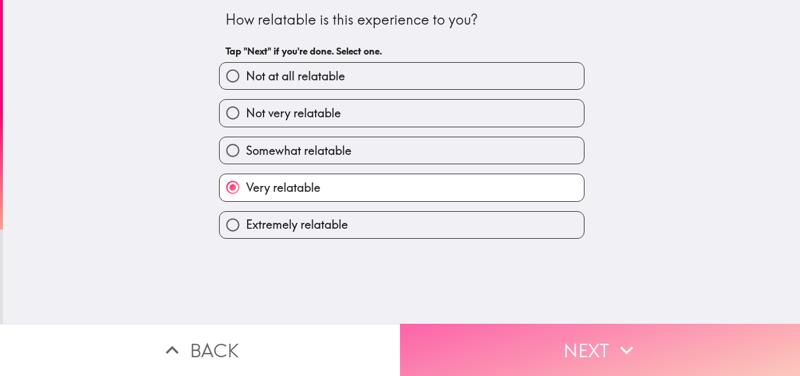
click at [543, 337] on button "Next" at bounding box center [600, 349] width 400 height 52
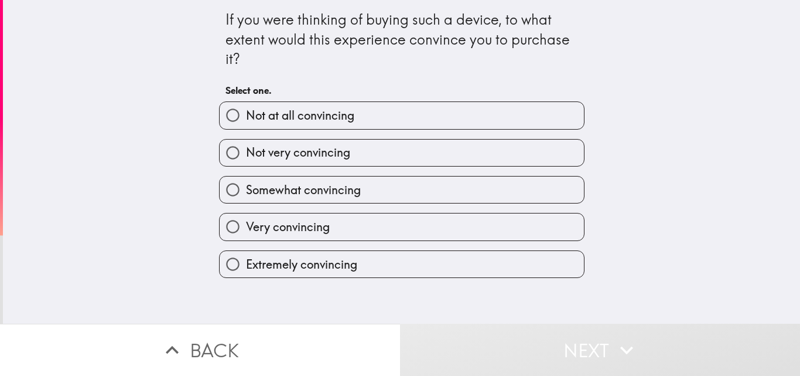
click at [472, 269] on label "Extremely convincing" at bounding box center [402, 264] width 364 height 26
click at [246, 269] on input "Extremely convincing" at bounding box center [233, 264] width 26 height 26
radio input "true"
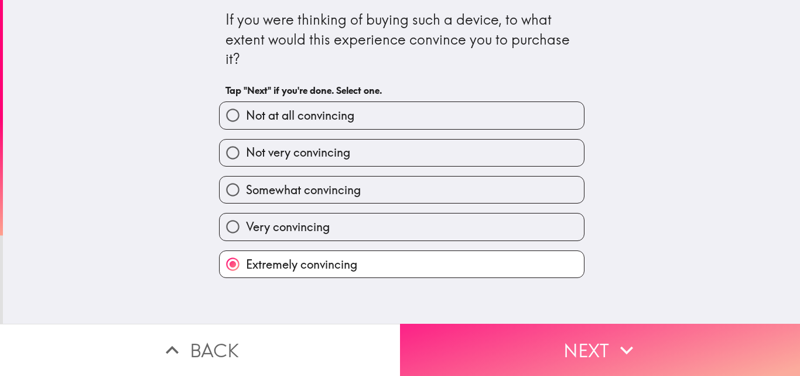
click at [535, 345] on button "Next" at bounding box center [600, 349] width 400 height 52
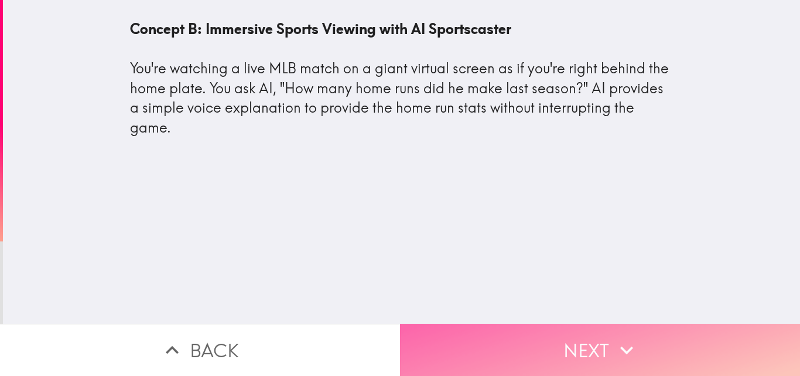
click at [529, 335] on button "Next" at bounding box center [600, 349] width 400 height 52
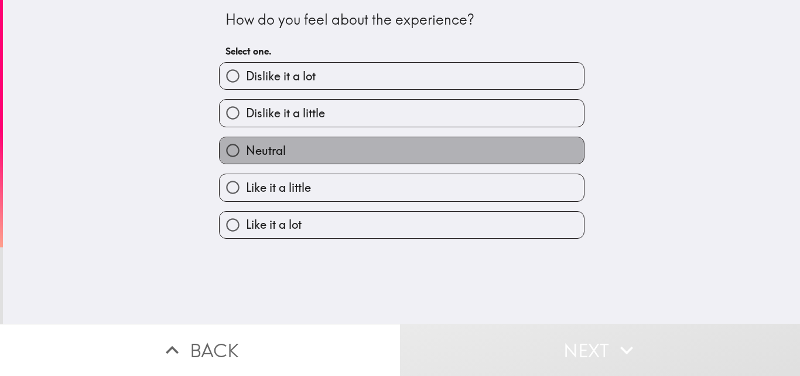
click at [375, 152] on label "Neutral" at bounding box center [402, 150] width 364 height 26
click at [246, 152] on input "Neutral" at bounding box center [233, 150] width 26 height 26
radio input "true"
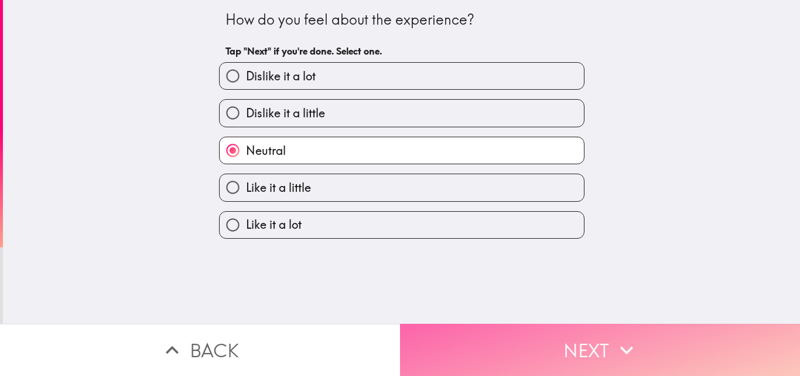
click at [492, 347] on button "Next" at bounding box center [600, 349] width 400 height 52
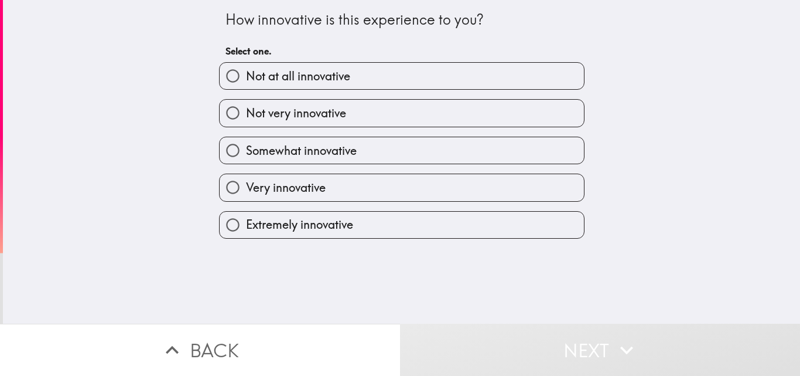
click at [350, 137] on div "Somewhat innovative" at bounding box center [402, 151] width 366 height 28
click at [348, 149] on span "Somewhat innovative" at bounding box center [301, 150] width 111 height 16
click at [246, 149] on input "Somewhat innovative" at bounding box center [233, 150] width 26 height 26
radio input "true"
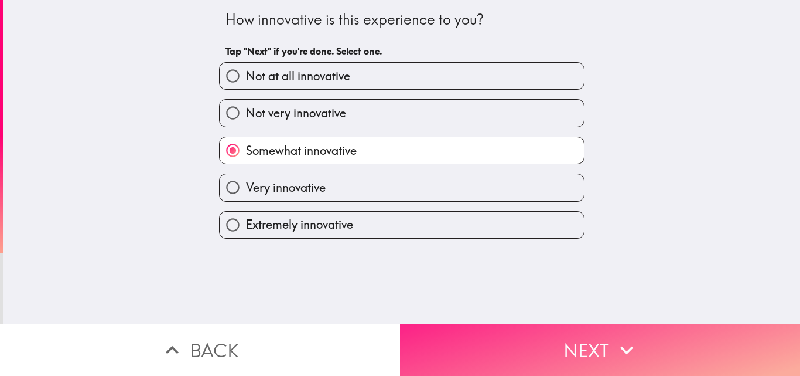
click at [539, 343] on button "Next" at bounding box center [600, 349] width 400 height 52
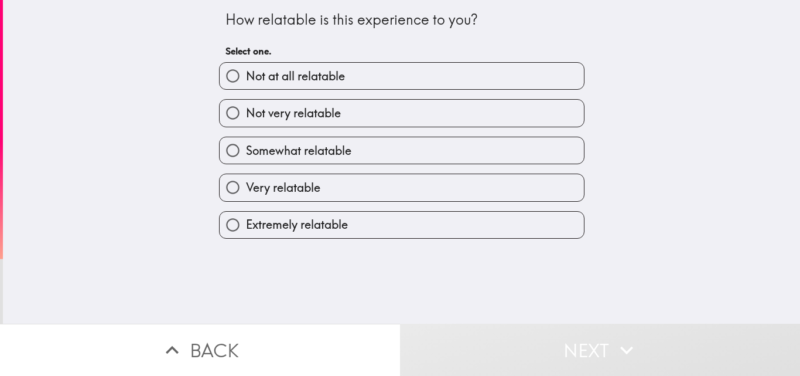
click at [358, 121] on label "Not very relatable" at bounding box center [402, 113] width 364 height 26
click at [246, 121] on input "Not very relatable" at bounding box center [233, 113] width 26 height 26
radio input "true"
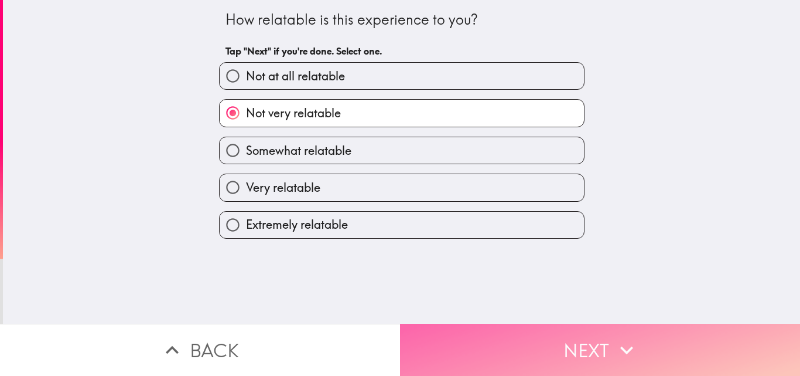
click at [540, 343] on button "Next" at bounding box center [600, 349] width 400 height 52
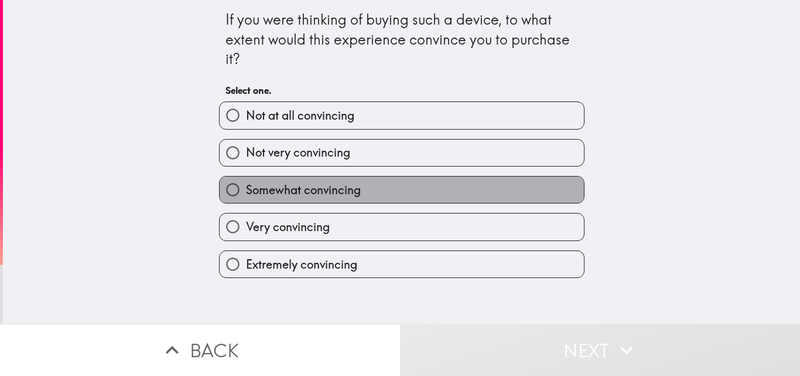
click at [299, 192] on span "Somewhat convincing" at bounding box center [303, 190] width 115 height 16
click at [246, 192] on input "Somewhat convincing" at bounding box center [233, 189] width 26 height 26
radio input "true"
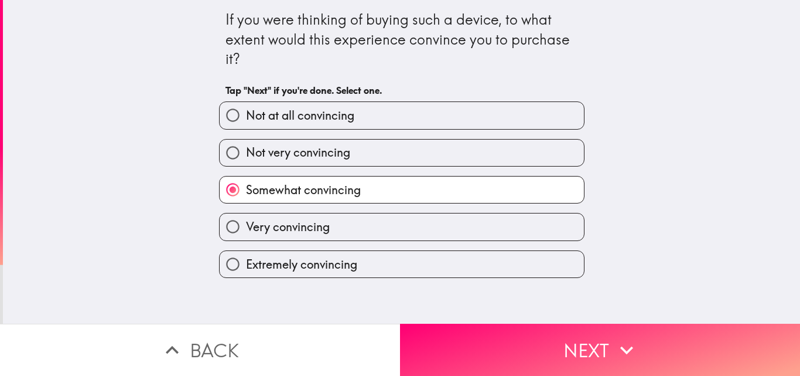
click at [370, 161] on label "Not very convincing" at bounding box center [402, 152] width 364 height 26
click at [246, 161] on input "Not very convincing" at bounding box center [233, 152] width 26 height 26
radio input "true"
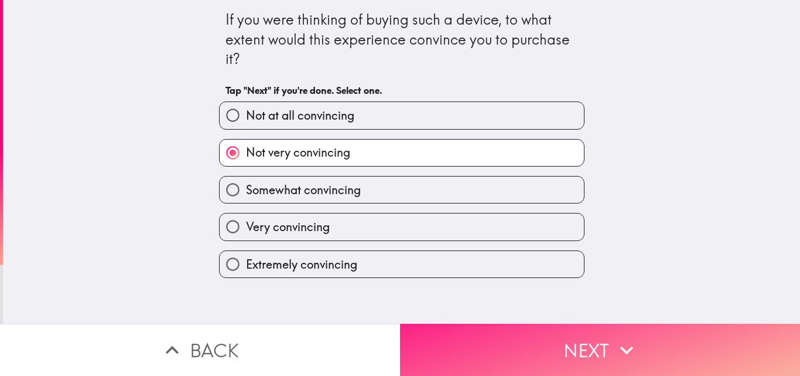
click at [500, 344] on button "Next" at bounding box center [600, 349] width 400 height 52
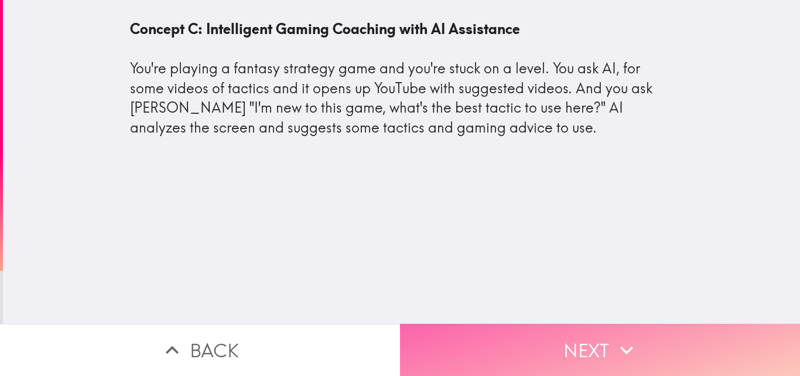
click at [501, 340] on button "Next" at bounding box center [600, 349] width 400 height 52
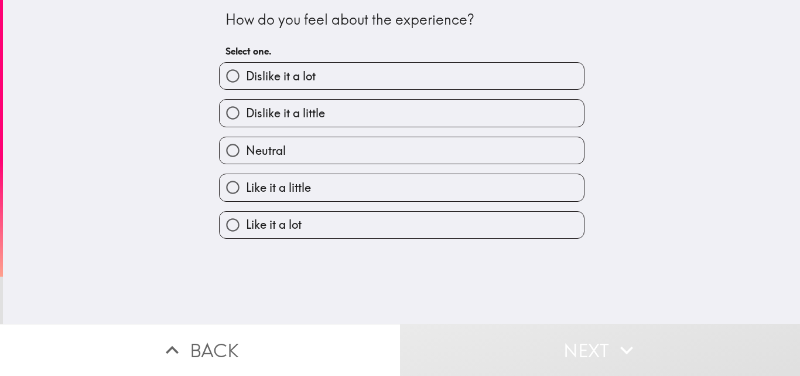
click at [315, 188] on label "Like it a little" at bounding box center [402, 187] width 364 height 26
click at [246, 188] on input "Like it a little" at bounding box center [233, 187] width 26 height 26
radio input "true"
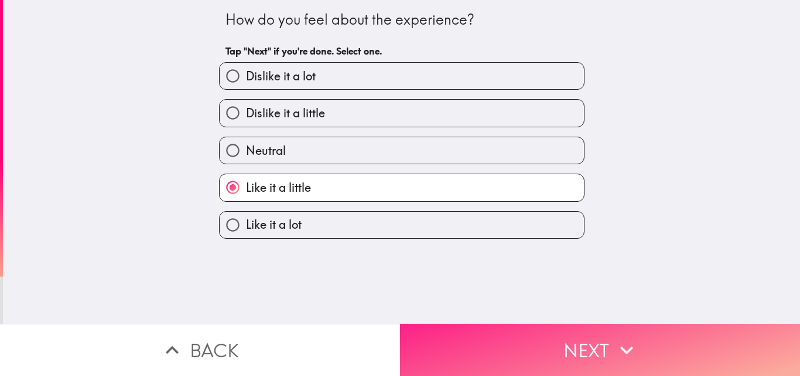
click at [507, 343] on button "Next" at bounding box center [600, 349] width 400 height 52
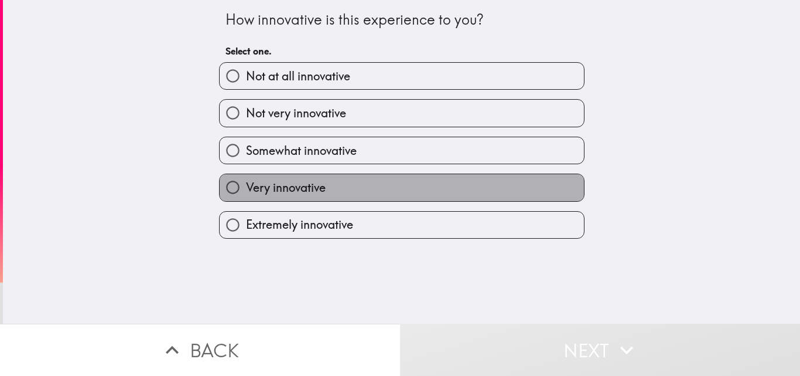
click at [363, 184] on label "Very innovative" at bounding box center [402, 187] width 364 height 26
click at [246, 184] on input "Very innovative" at bounding box center [233, 187] width 26 height 26
radio input "true"
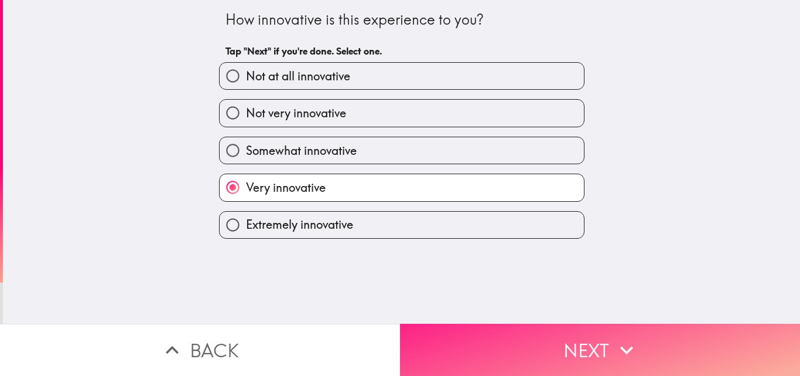
click at [591, 354] on button "Next" at bounding box center [600, 349] width 400 height 52
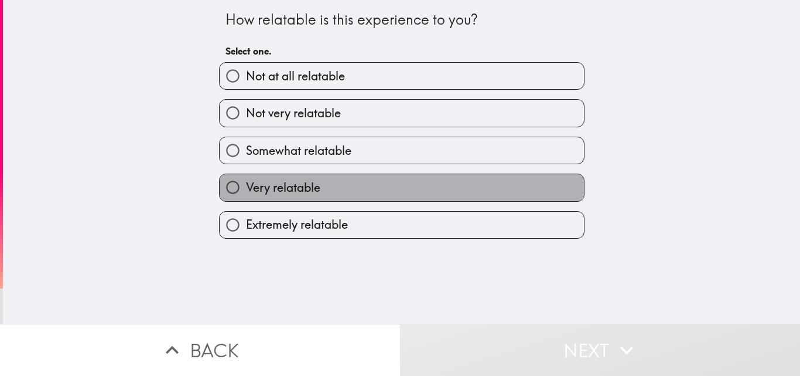
click at [346, 192] on label "Very relatable" at bounding box center [402, 187] width 364 height 26
click at [246, 192] on input "Very relatable" at bounding box center [233, 187] width 26 height 26
radio input "true"
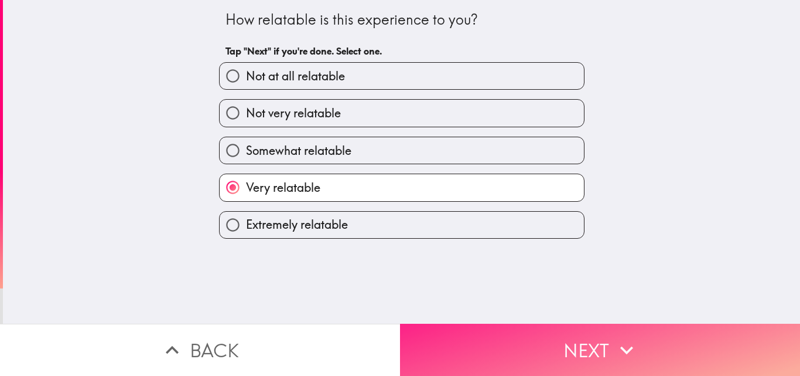
click at [535, 357] on button "Next" at bounding box center [600, 349] width 400 height 52
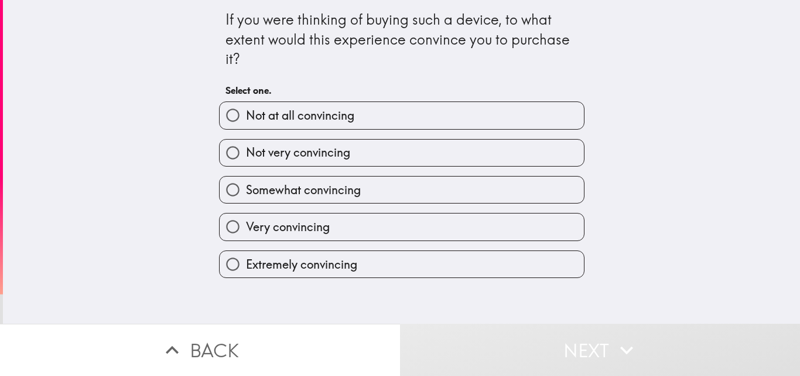
click at [366, 261] on label "Extremely convincing" at bounding box center [402, 264] width 364 height 26
click at [246, 261] on input "Extremely convincing" at bounding box center [233, 264] width 26 height 26
radio input "true"
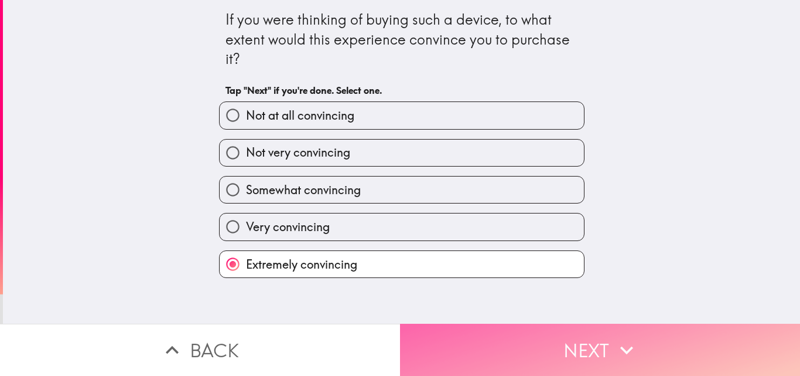
click at [576, 353] on button "Next" at bounding box center [600, 349] width 400 height 52
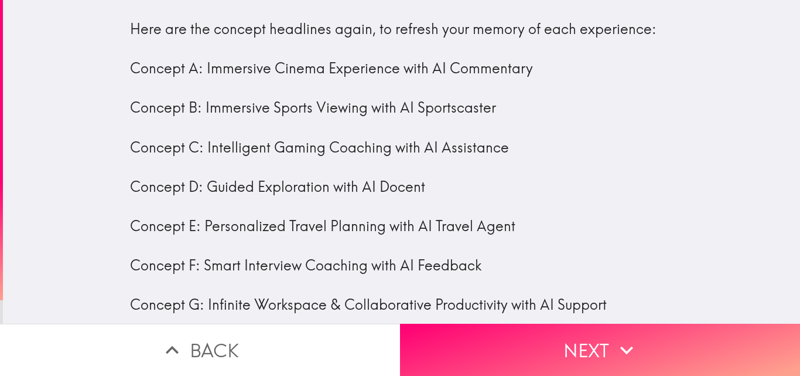
scroll to position [19, 0]
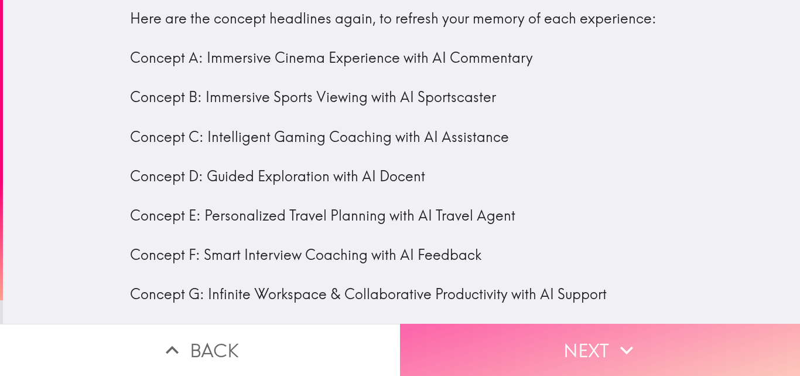
click at [551, 336] on button "Next" at bounding box center [600, 349] width 400 height 52
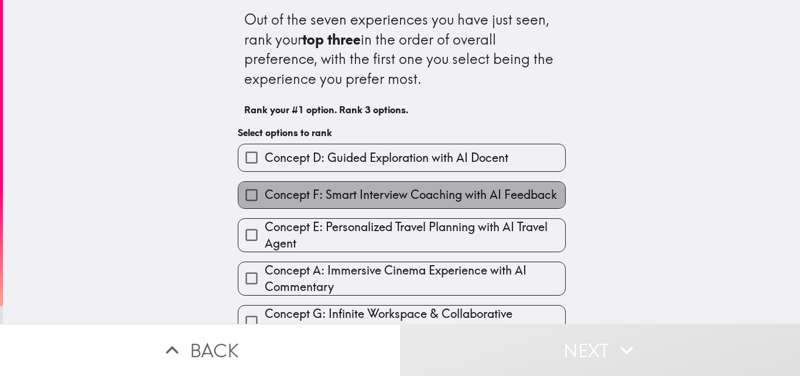
click at [429, 195] on span "Concept F: Smart Interview Coaching with AI Feedback" at bounding box center [411, 194] width 292 height 16
click at [265, 195] on input "Concept F: Smart Interview Coaching with AI Feedback" at bounding box center [251, 195] width 26 height 26
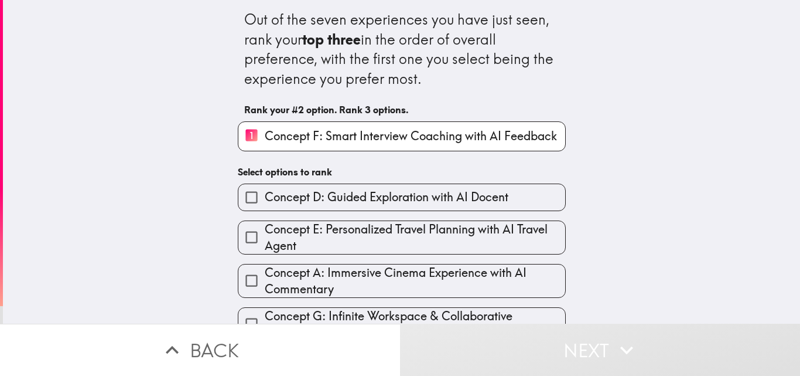
scroll to position [113, 0]
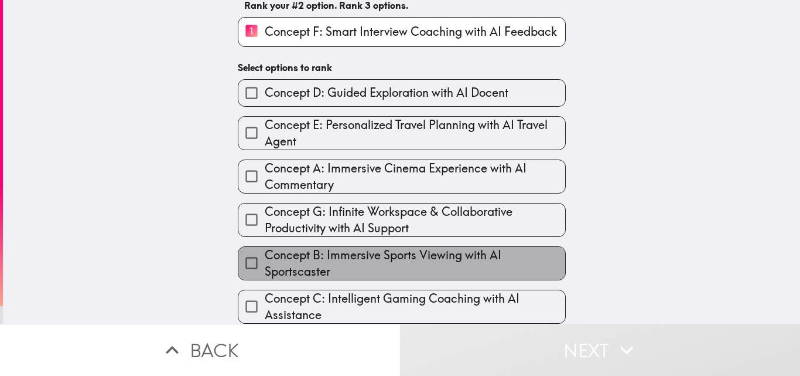
click at [498, 255] on span "Concept B: Immersive Sports Viewing with AI Sportscaster" at bounding box center [415, 263] width 301 height 33
click at [265, 255] on input "Concept B: Immersive Sports Viewing with AI Sportscaster" at bounding box center [251, 263] width 26 height 26
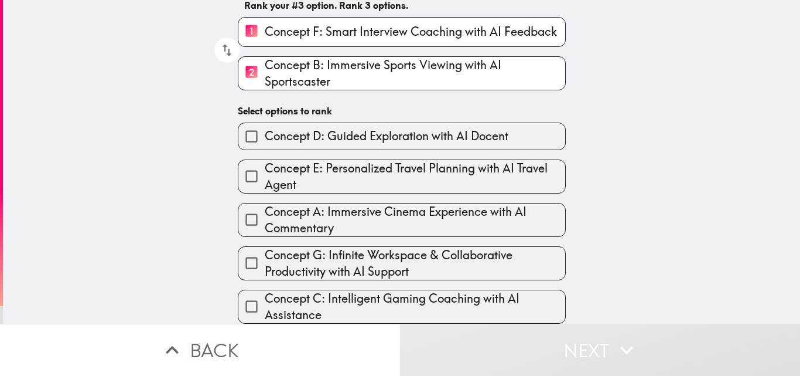
click at [499, 255] on span "Concept G: Infinite Workspace & Collaborative Productivity with AI Support" at bounding box center [415, 263] width 301 height 33
click at [265, 255] on input "Concept G: Infinite Workspace & Collaborative Productivity with AI Support" at bounding box center [251, 263] width 26 height 26
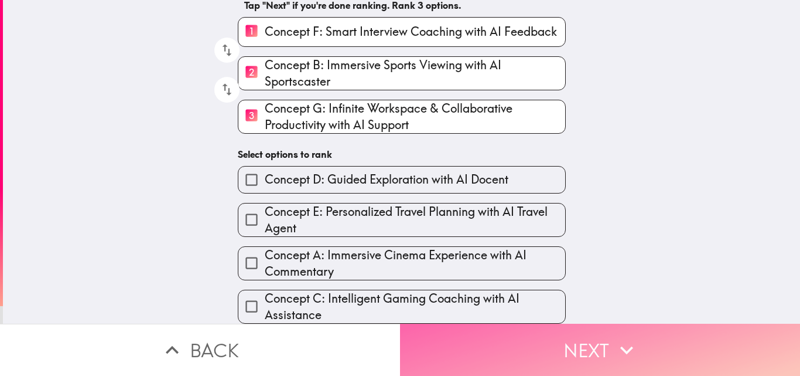
click at [637, 347] on button "Next" at bounding box center [600, 349] width 400 height 52
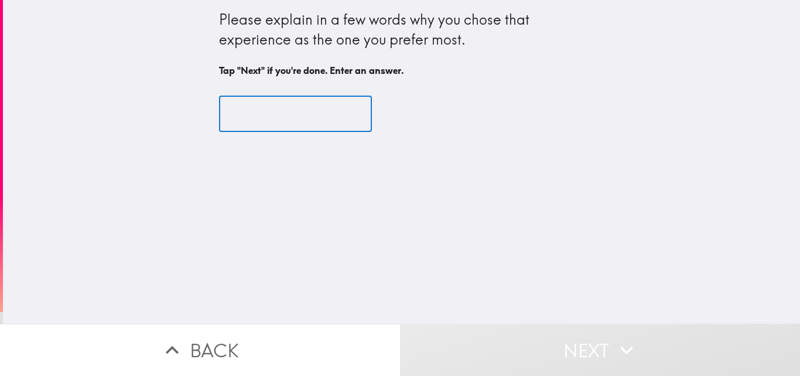
click at [325, 111] on input "text" at bounding box center [295, 114] width 153 height 36
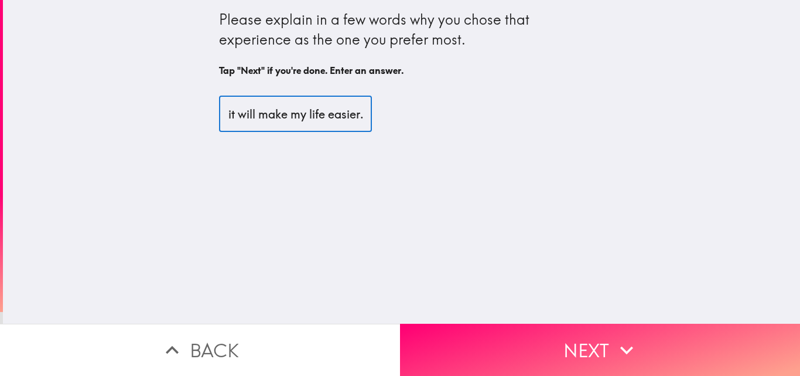
scroll to position [0, 110]
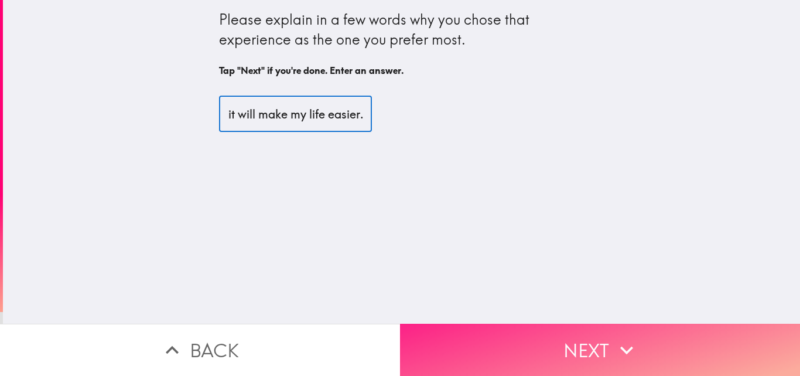
type input "I chose it because it will make my life easier."
click at [535, 339] on button "Next" at bounding box center [600, 349] width 400 height 52
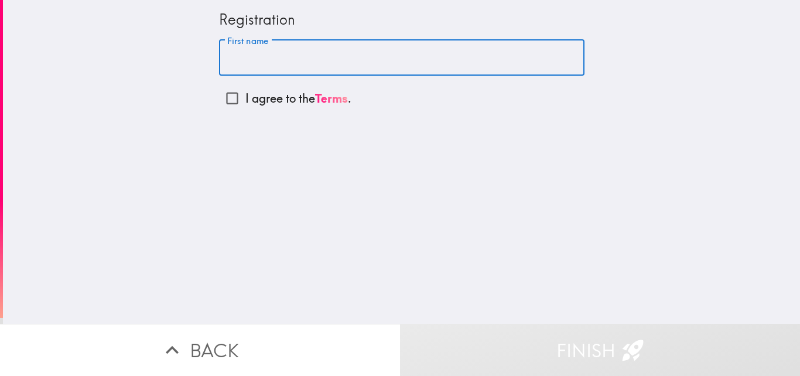
click at [374, 60] on input "First name" at bounding box center [402, 58] width 366 height 36
click at [224, 97] on input "I agree to the Terms ." at bounding box center [232, 98] width 26 height 26
checkbox input "true"
click at [295, 60] on input "First name" at bounding box center [402, 58] width 366 height 36
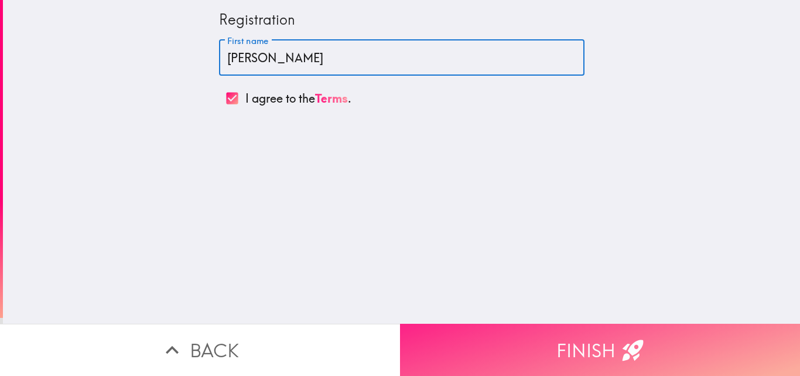
type input "[PERSON_NAME]"
click at [502, 337] on button "Finish" at bounding box center [600, 349] width 400 height 52
